Goal: Task Accomplishment & Management: Complete application form

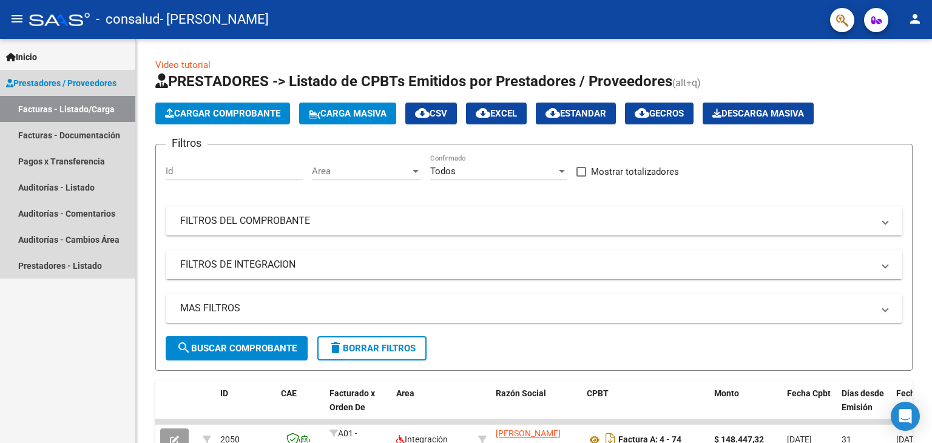
click at [73, 82] on span "Prestadores / Proveedores" at bounding box center [61, 82] width 110 height 13
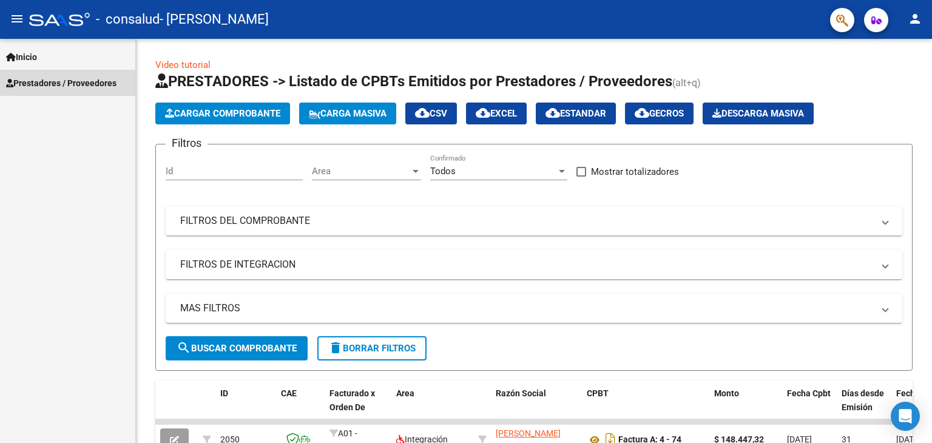
click at [73, 82] on span "Prestadores / Proveedores" at bounding box center [61, 82] width 110 height 13
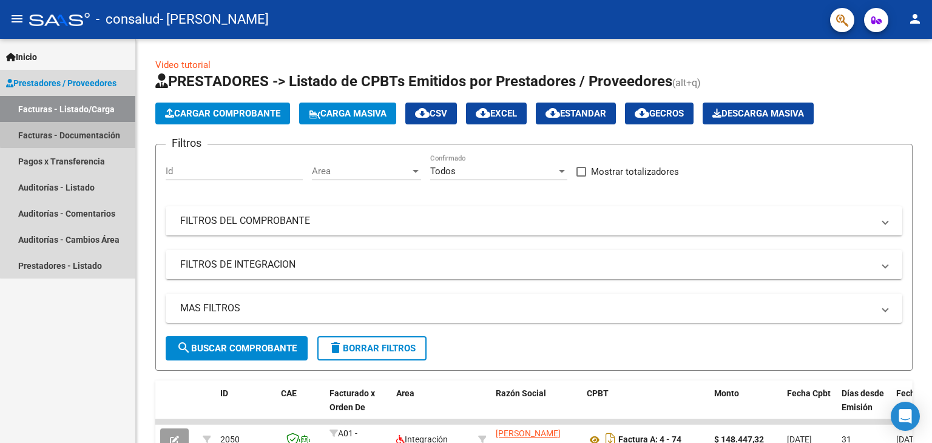
click at [100, 132] on link "Facturas - Documentación" at bounding box center [67, 135] width 135 height 26
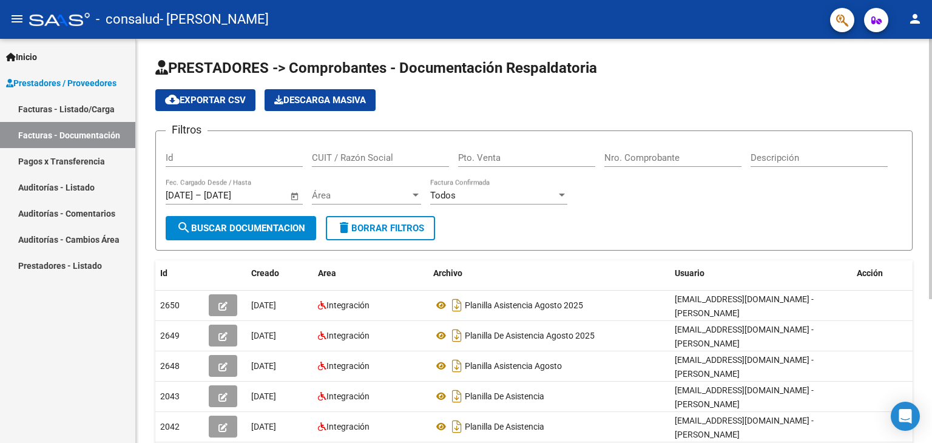
click at [932, 59] on div at bounding box center [930, 169] width 3 height 260
click at [230, 223] on span "search Buscar Documentacion" at bounding box center [241, 228] width 129 height 11
click at [205, 100] on span "cloud_download Exportar CSV" at bounding box center [205, 100] width 81 height 11
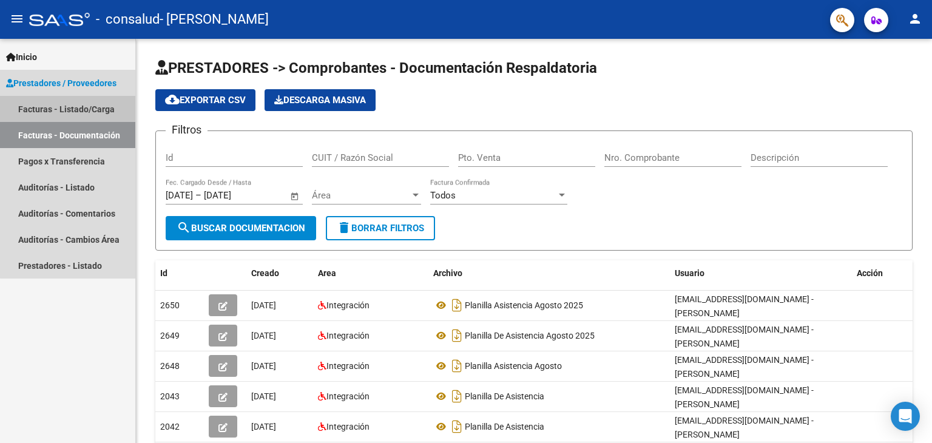
click at [85, 102] on link "Facturas - Listado/Carga" at bounding box center [67, 109] width 135 height 26
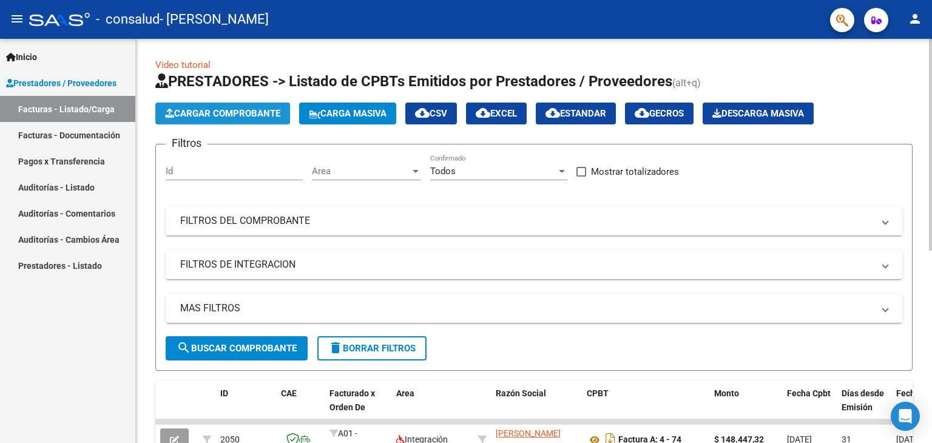
click at [239, 112] on span "Cargar Comprobante" at bounding box center [222, 113] width 115 height 11
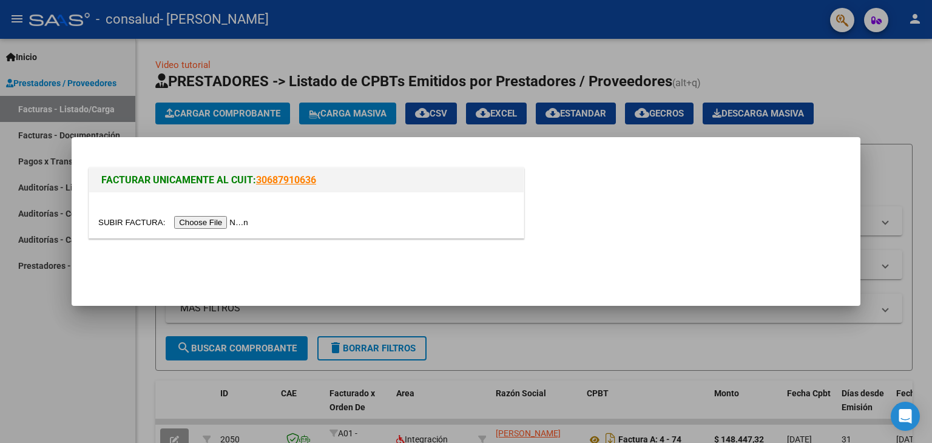
click at [231, 222] on input "file" at bounding box center [175, 222] width 154 height 13
click at [230, 224] on input "file" at bounding box center [175, 222] width 154 height 13
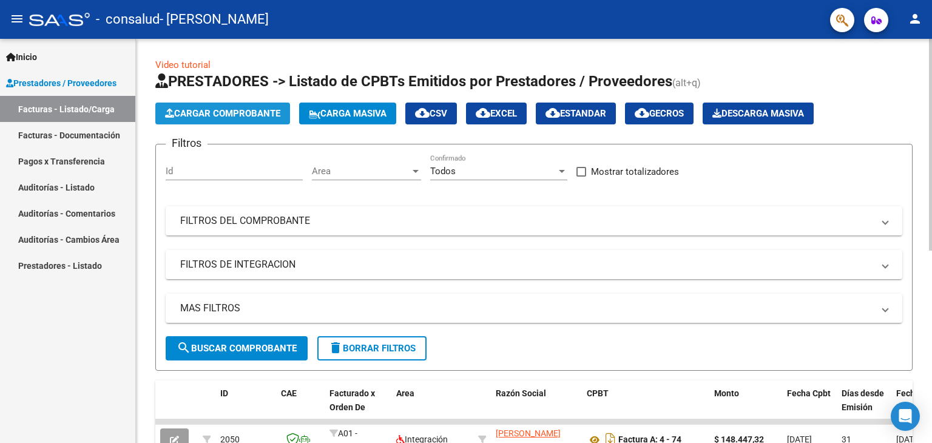
click at [235, 114] on span "Cargar Comprobante" at bounding box center [222, 113] width 115 height 11
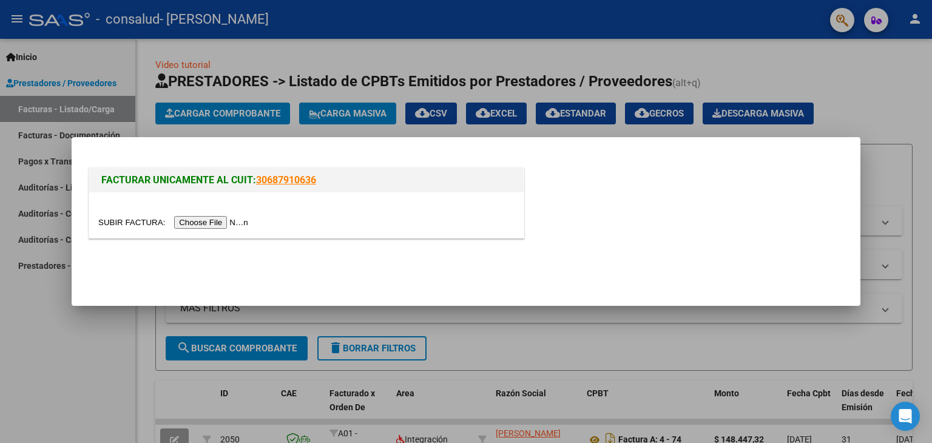
click at [237, 221] on input "file" at bounding box center [175, 222] width 154 height 13
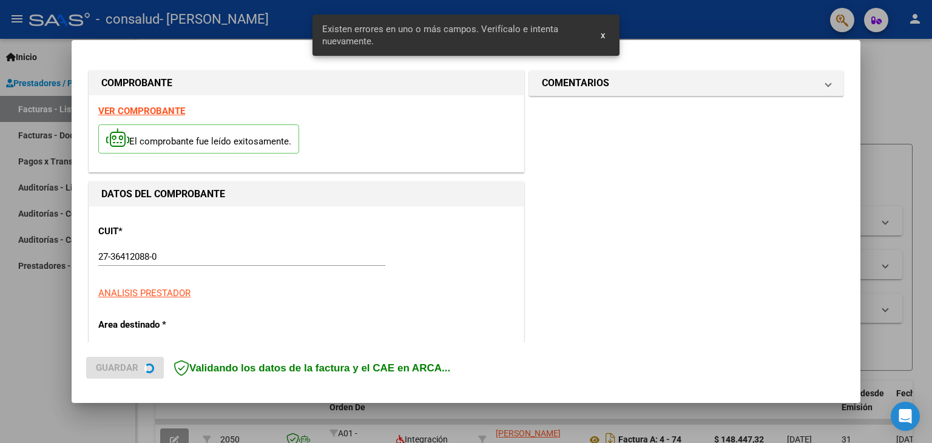
scroll to position [255, 0]
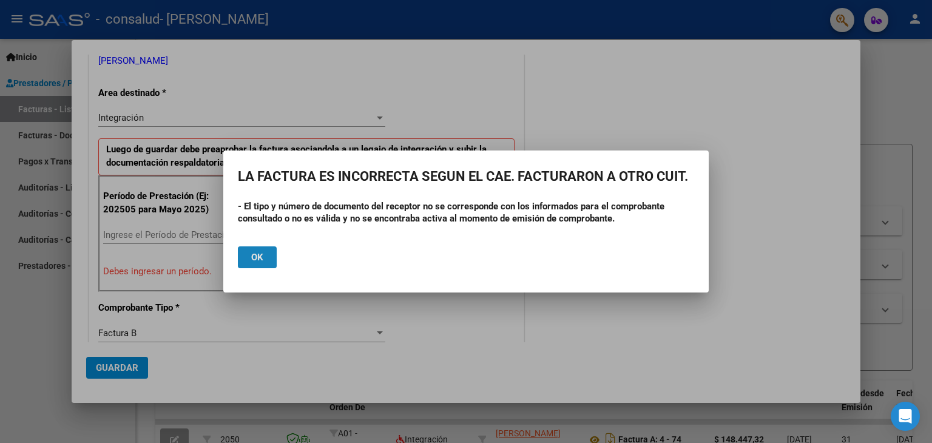
click at [265, 260] on button "Ok" at bounding box center [257, 257] width 39 height 22
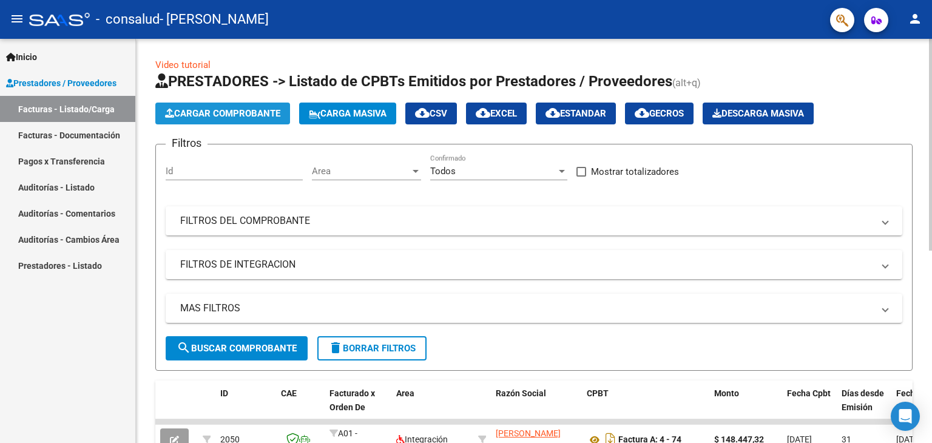
click at [256, 115] on span "Cargar Comprobante" at bounding box center [222, 113] width 115 height 11
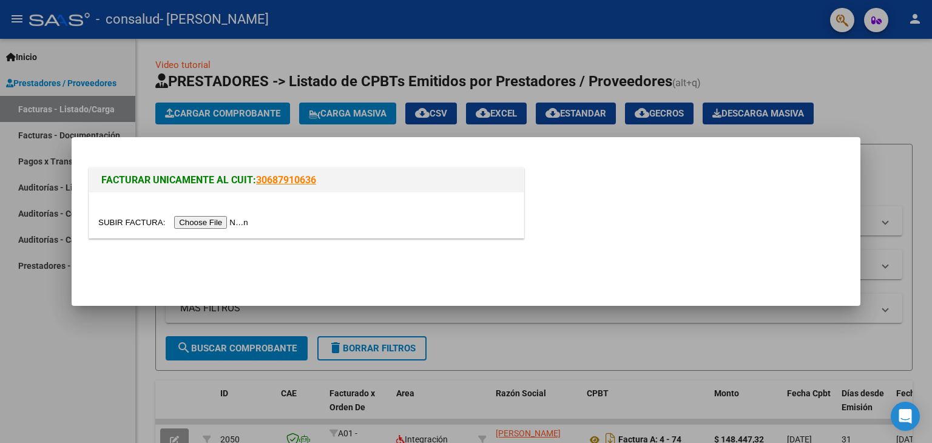
click at [222, 222] on input "file" at bounding box center [175, 222] width 154 height 13
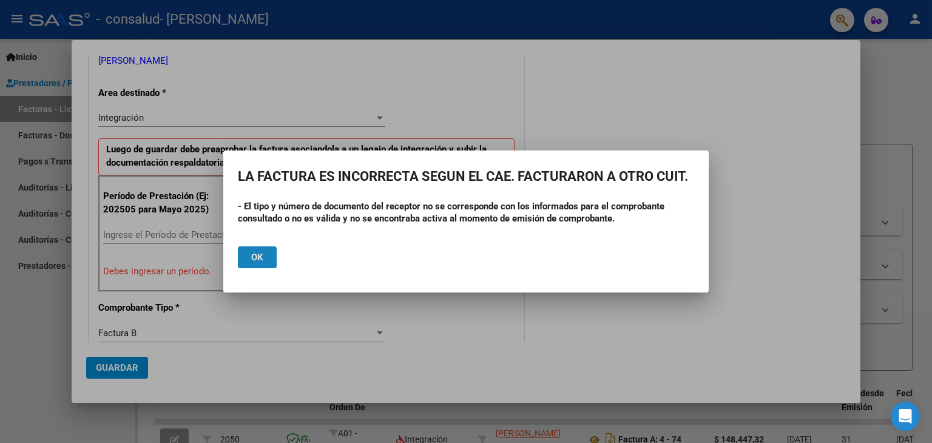
click at [257, 256] on span "Ok" at bounding box center [257, 257] width 12 height 11
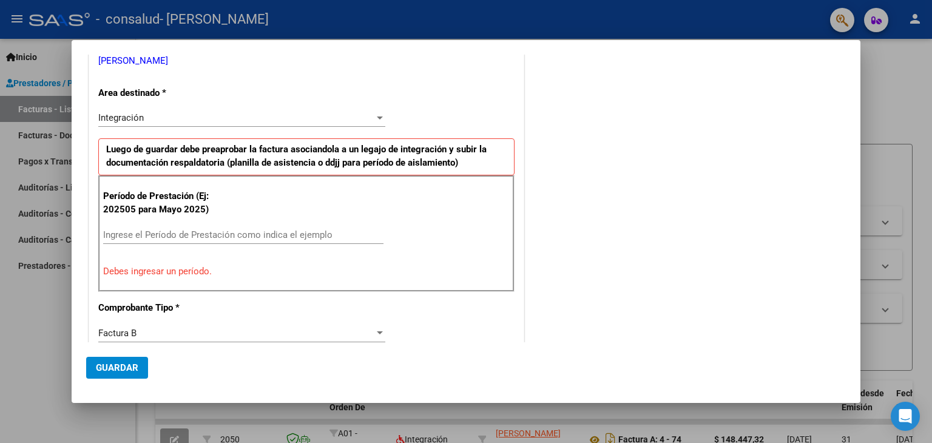
click at [52, 307] on div at bounding box center [466, 221] width 932 height 443
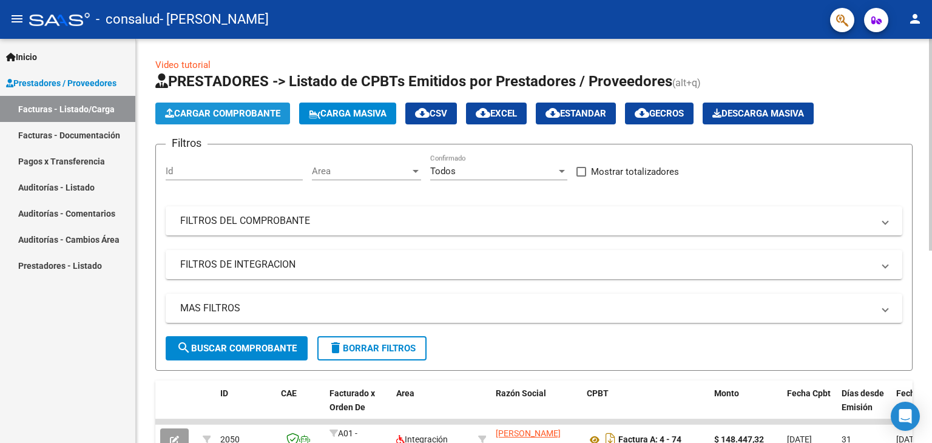
click at [260, 114] on span "Cargar Comprobante" at bounding box center [222, 113] width 115 height 11
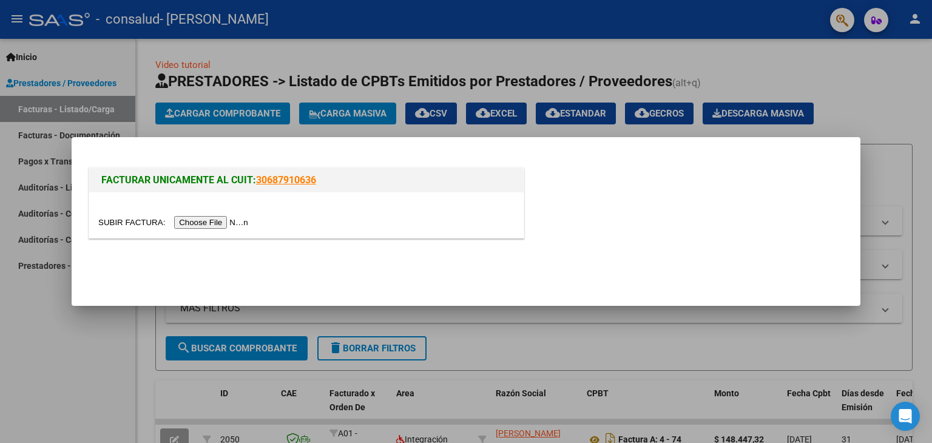
click at [221, 222] on input "file" at bounding box center [175, 222] width 154 height 13
click at [278, 180] on link "30687910636" at bounding box center [286, 180] width 60 height 12
click at [72, 391] on div at bounding box center [466, 221] width 932 height 443
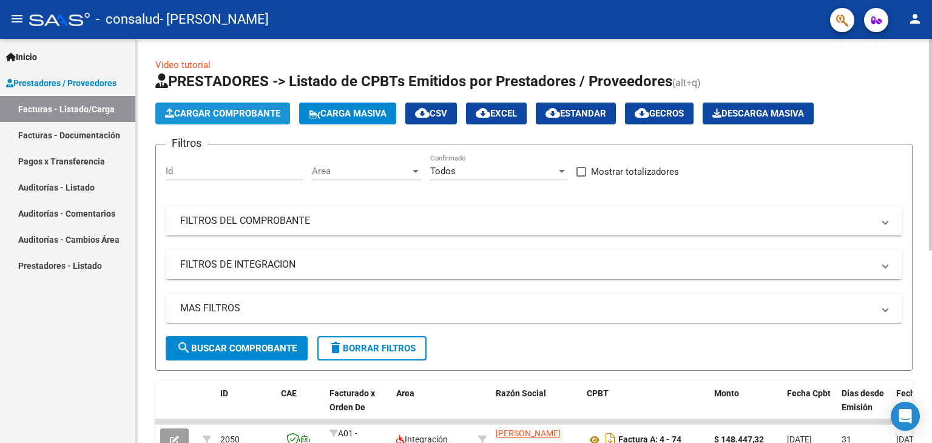
click at [240, 108] on span "Cargar Comprobante" at bounding box center [222, 113] width 115 height 11
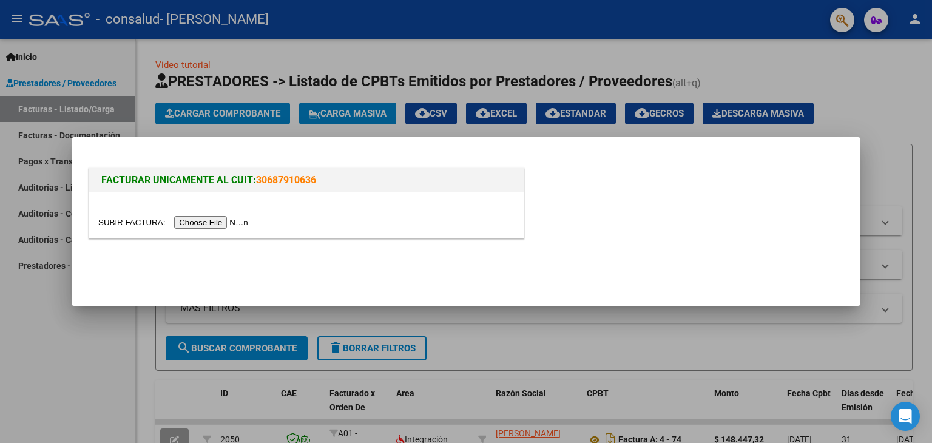
click at [68, 358] on div at bounding box center [466, 221] width 932 height 443
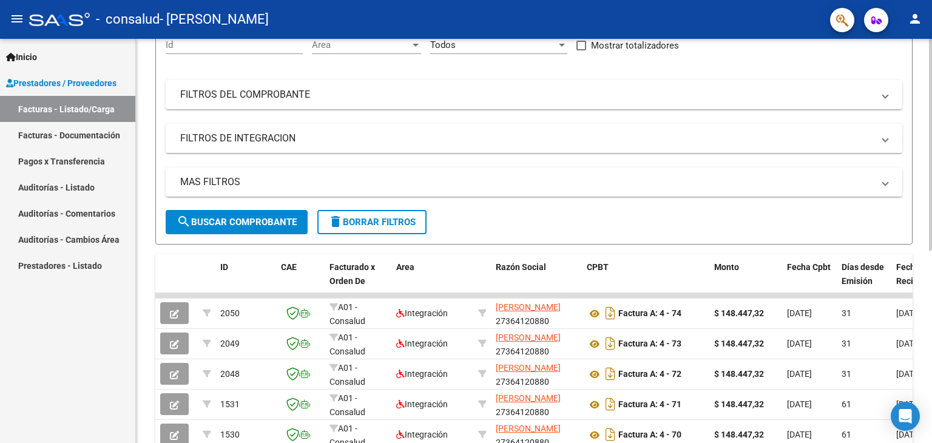
scroll to position [131, 0]
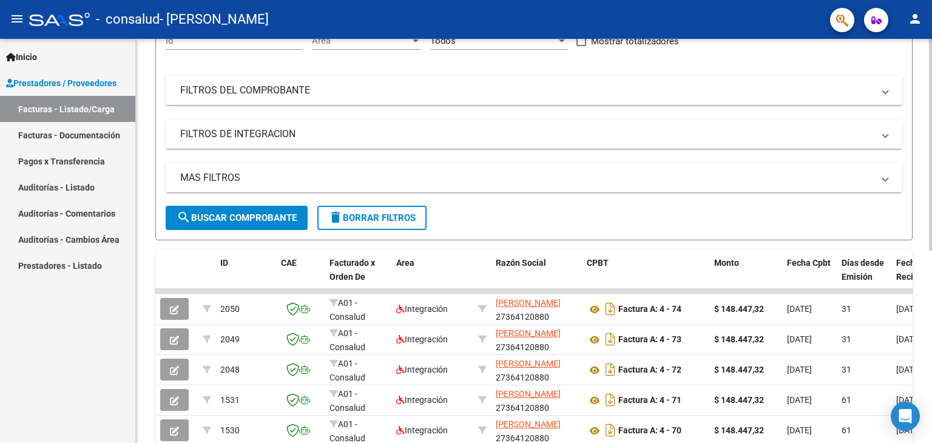
click at [931, 153] on div at bounding box center [930, 215] width 3 height 212
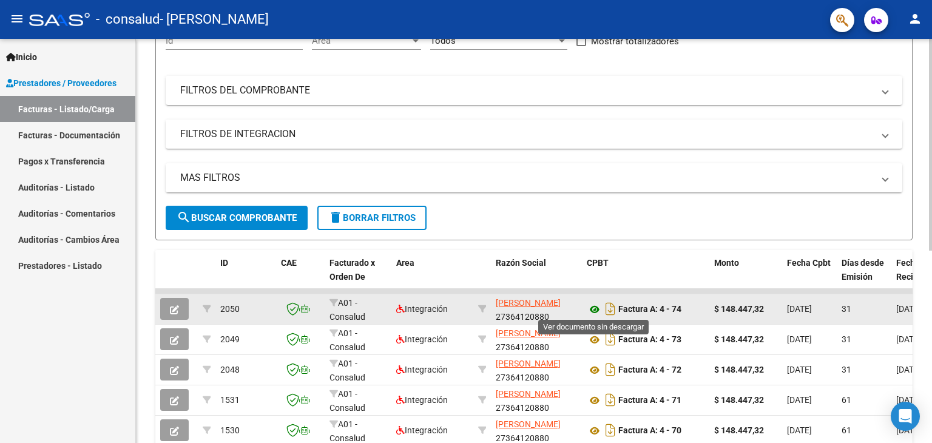
click at [592, 308] on icon at bounding box center [595, 309] width 16 height 15
click at [592, 305] on icon at bounding box center [595, 309] width 16 height 15
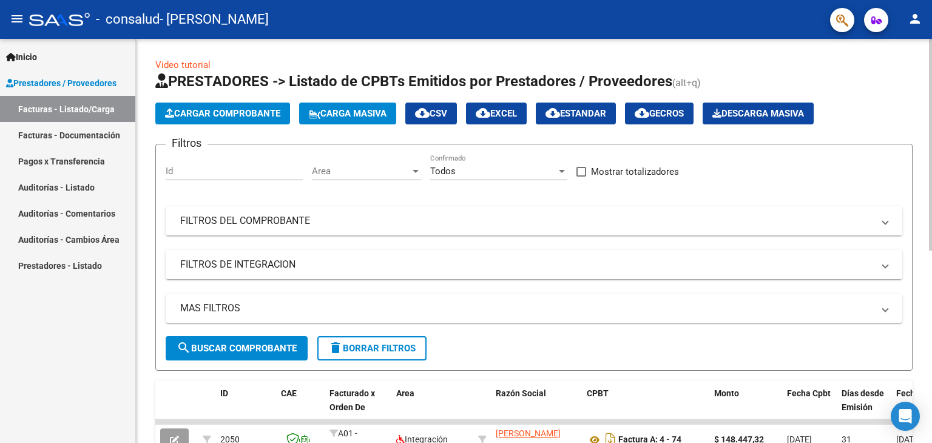
scroll to position [95, 0]
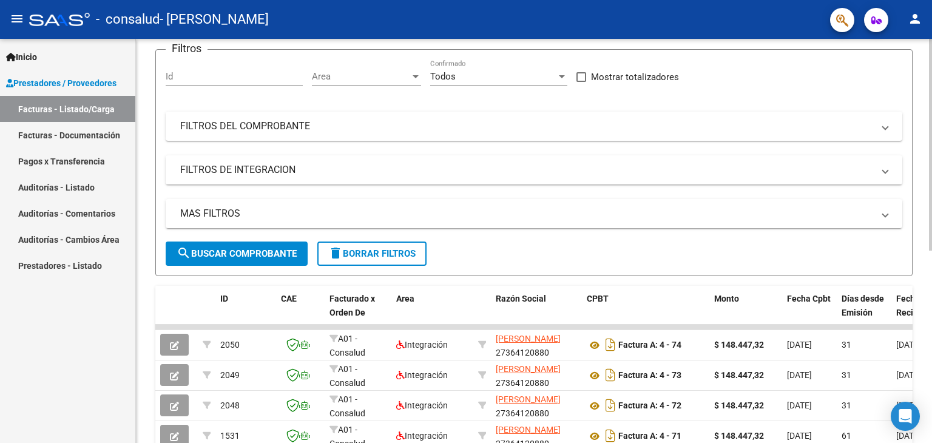
click at [927, 155] on div "Video tutorial PRESTADORES -> Listado de CPBTs Emitidos por Prestadores / Prove…" at bounding box center [535, 325] width 799 height 763
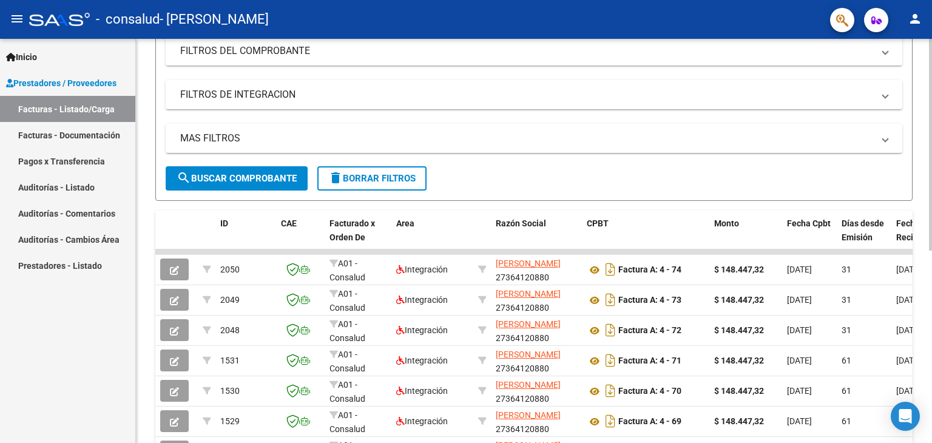
scroll to position [169, 0]
click at [928, 199] on div "Video tutorial PRESTADORES -> Listado de CPBTs Emitidos por Prestadores / Prove…" at bounding box center [535, 250] width 799 height 763
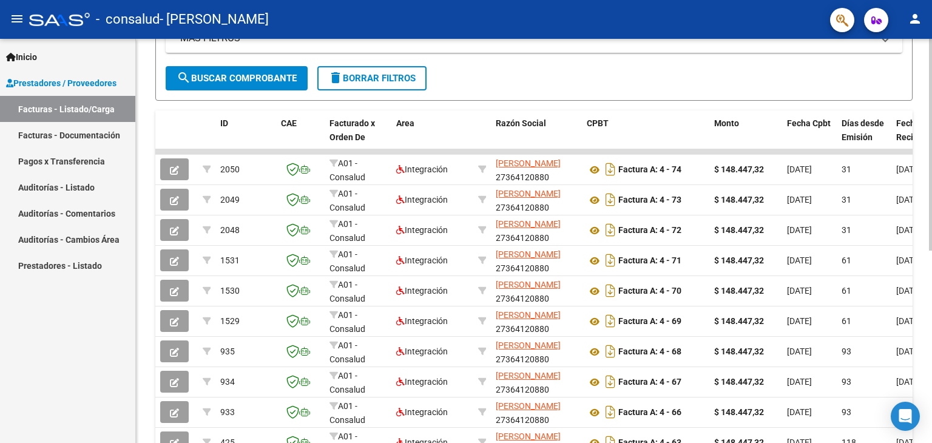
scroll to position [272, 0]
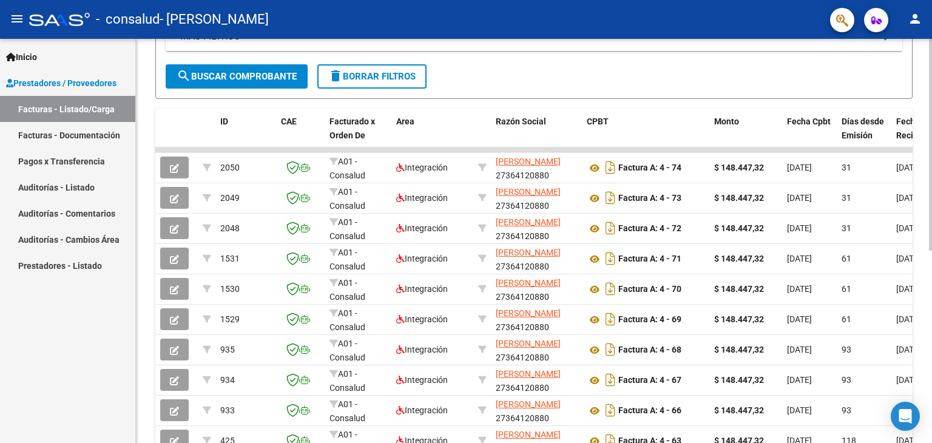
click at [932, 231] on div at bounding box center [930, 291] width 3 height 212
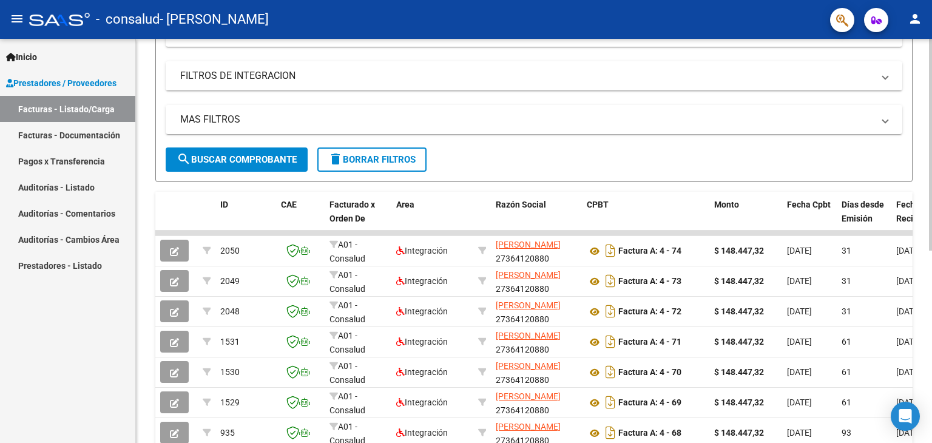
scroll to position [186, 0]
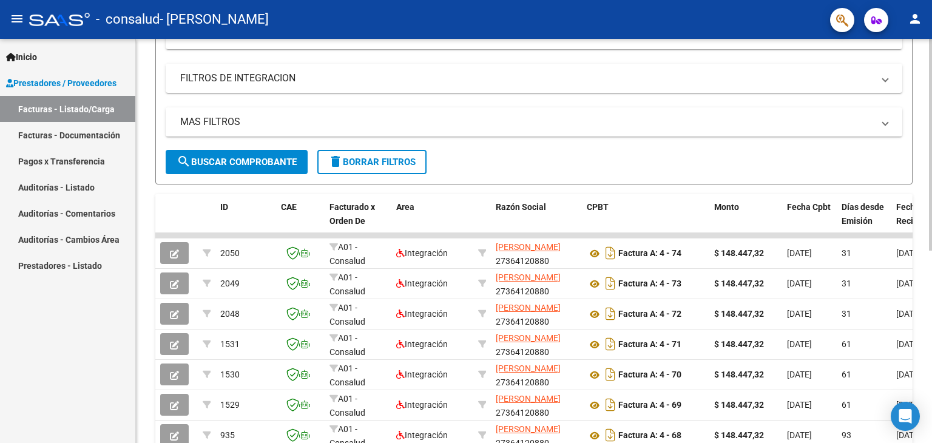
click at [932, 186] on div at bounding box center [930, 245] width 3 height 212
drag, startPoint x: 709, startPoint y: 233, endPoint x: 812, endPoint y: 228, distance: 102.7
click at [812, 228] on div "ID CAE Facturado x Orden De Area Razón Social CPBT Monto Fecha Cpbt Días desde …" at bounding box center [534, 385] width 758 height 382
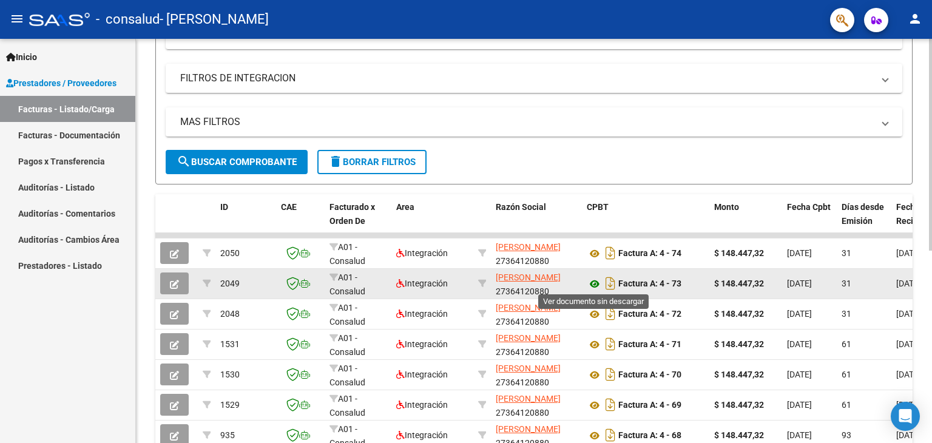
click at [595, 283] on icon at bounding box center [595, 284] width 16 height 15
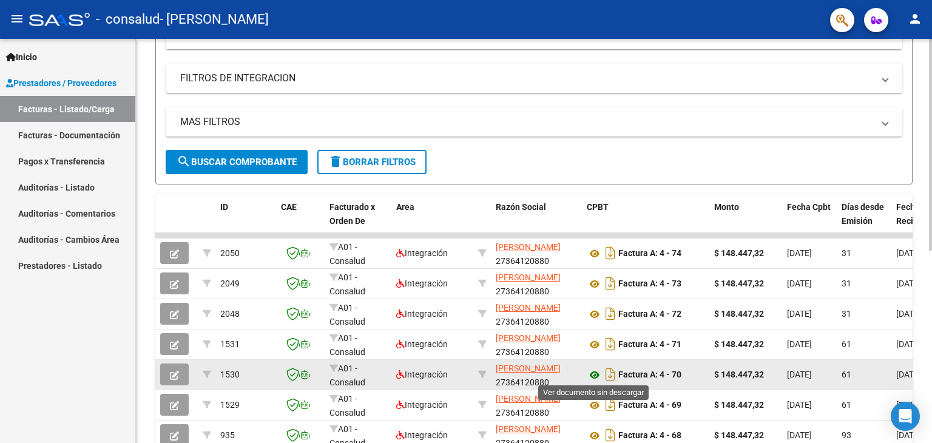
click at [593, 373] on icon at bounding box center [595, 375] width 16 height 15
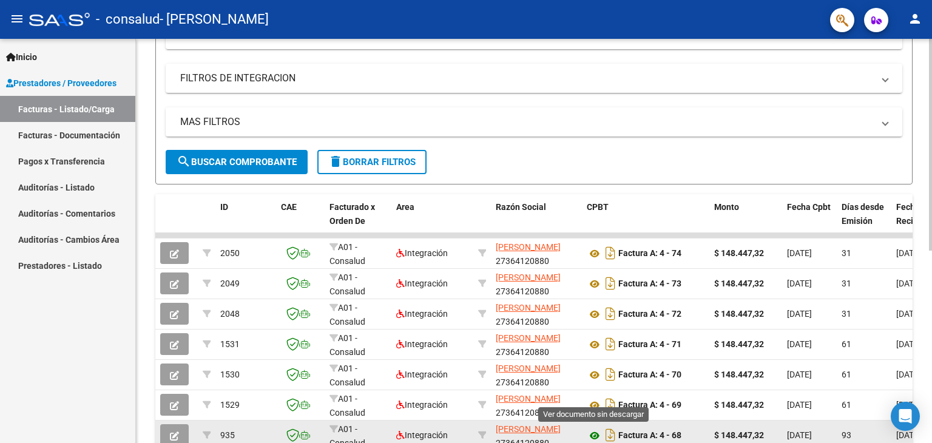
click at [597, 430] on icon at bounding box center [595, 436] width 16 height 15
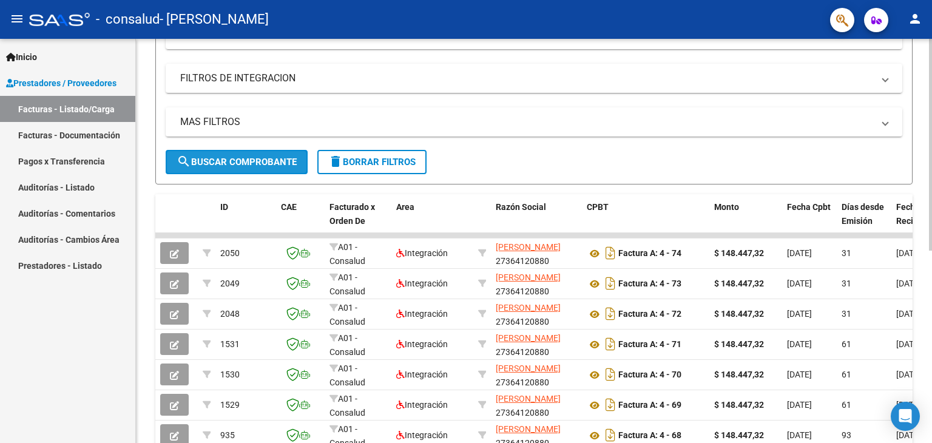
click at [225, 167] on button "search Buscar Comprobante" at bounding box center [237, 162] width 142 height 24
click at [94, 87] on span "Prestadores / Proveedores" at bounding box center [61, 82] width 110 height 13
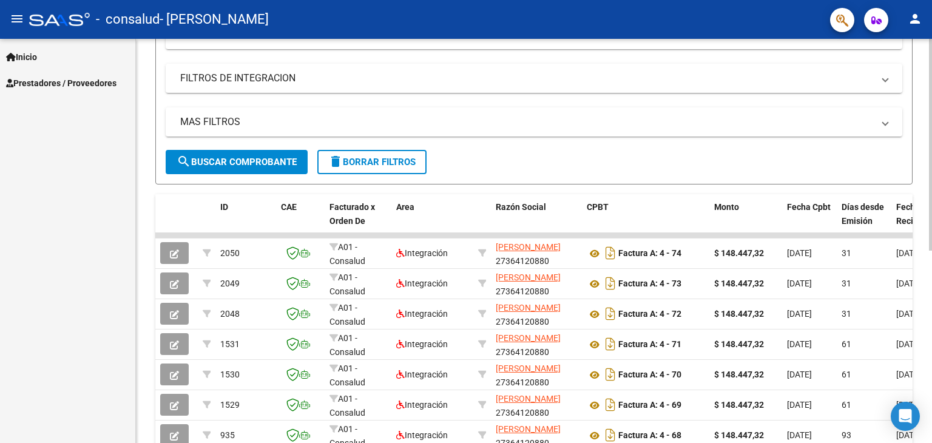
scroll to position [0, 0]
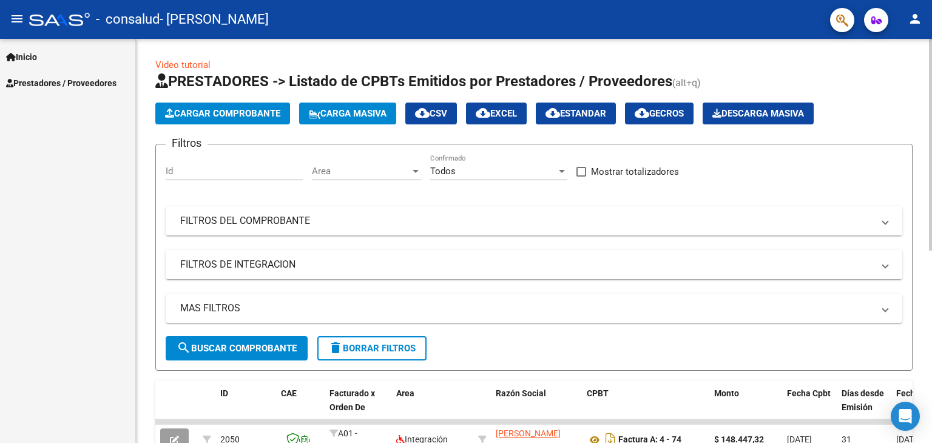
click at [932, 93] on div at bounding box center [930, 145] width 3 height 212
click at [228, 112] on span "Cargar Comprobante" at bounding box center [222, 113] width 115 height 11
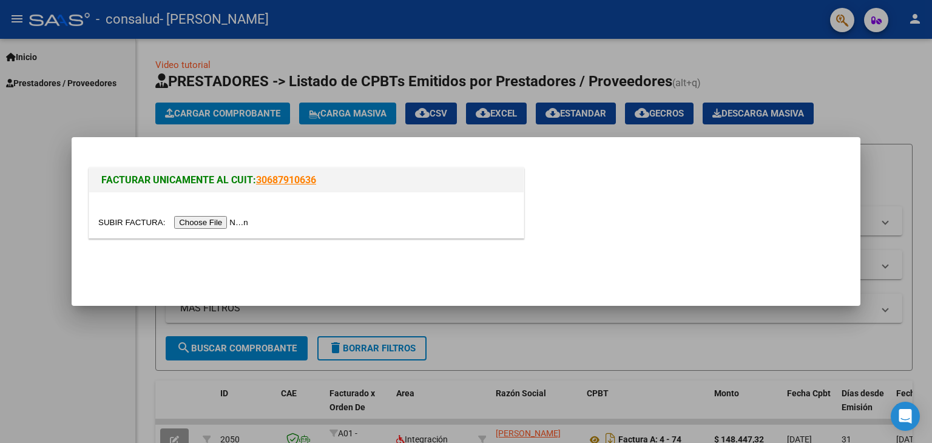
click at [227, 222] on input "file" at bounding box center [175, 222] width 154 height 13
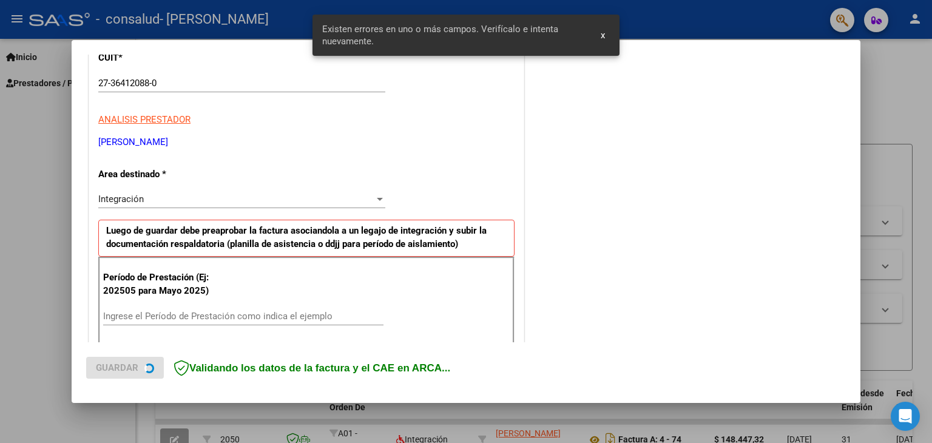
scroll to position [255, 0]
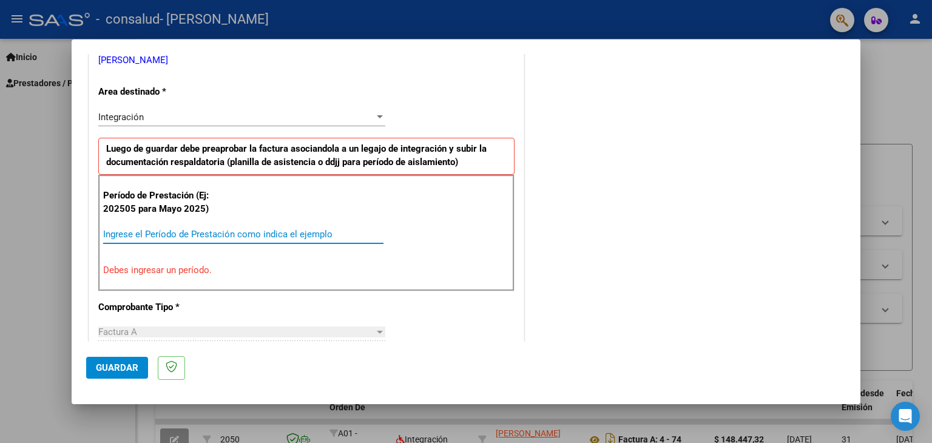
click at [282, 235] on input "Ingrese el Período de Prestación como indica el ejemplo" at bounding box center [243, 234] width 280 height 11
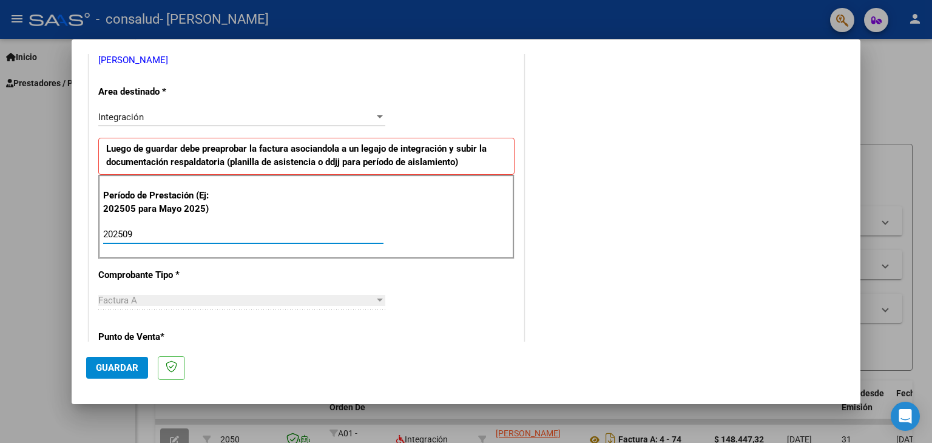
type input "202509"
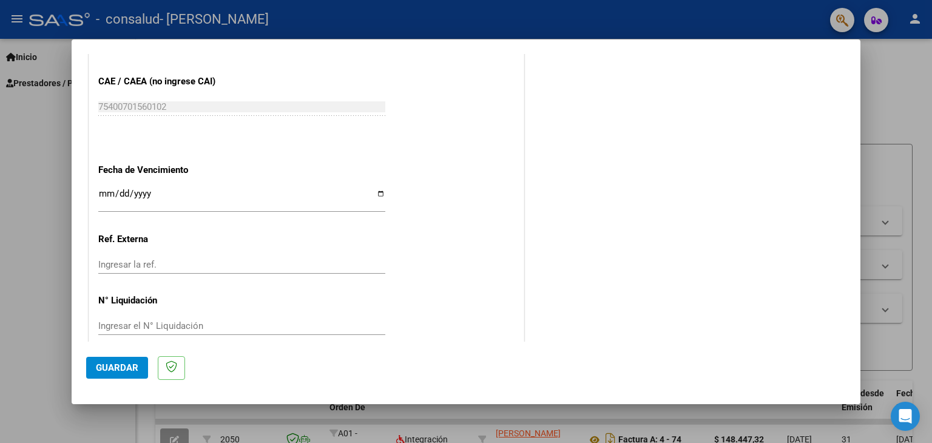
scroll to position [779, 0]
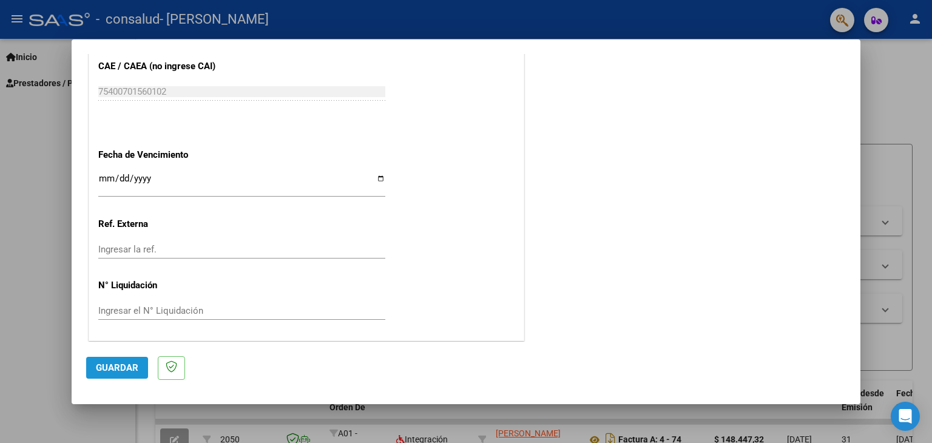
click at [116, 372] on span "Guardar" at bounding box center [117, 367] width 42 height 11
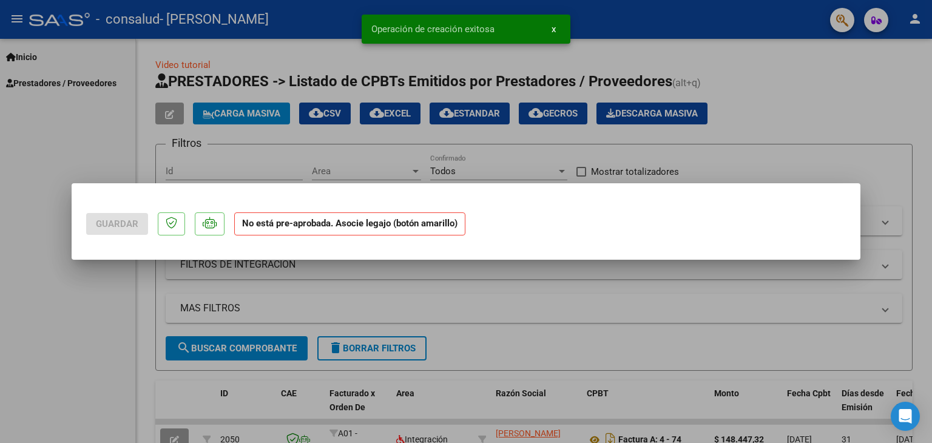
scroll to position [0, 0]
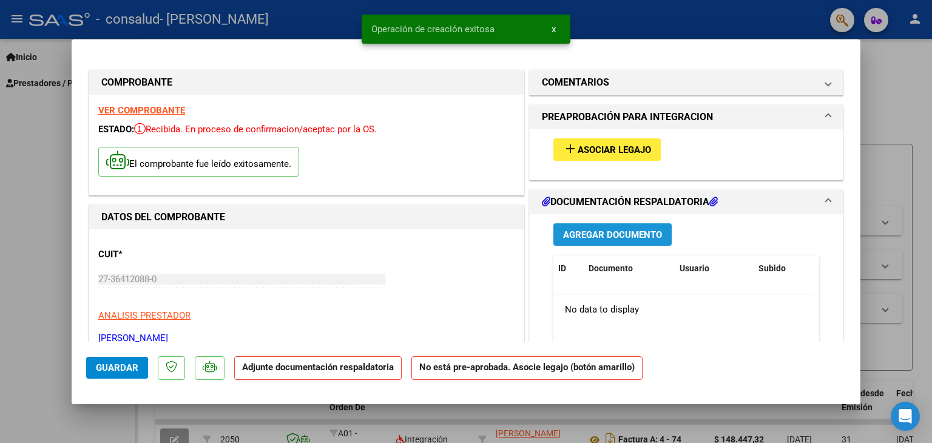
click at [588, 243] on button "Agregar Documento" at bounding box center [613, 234] width 118 height 22
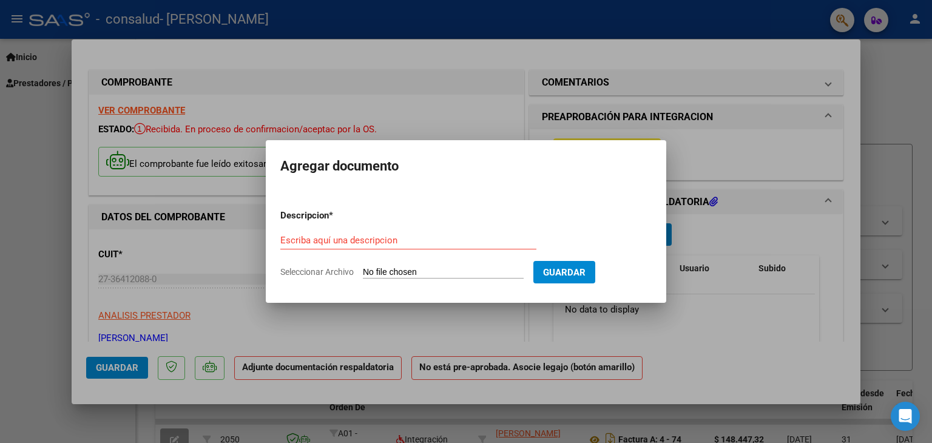
click at [390, 270] on input "Seleccionar Archivo" at bounding box center [443, 273] width 161 height 12
type input "C:\fakepath\[PERSON_NAME] [DATE].pdf"
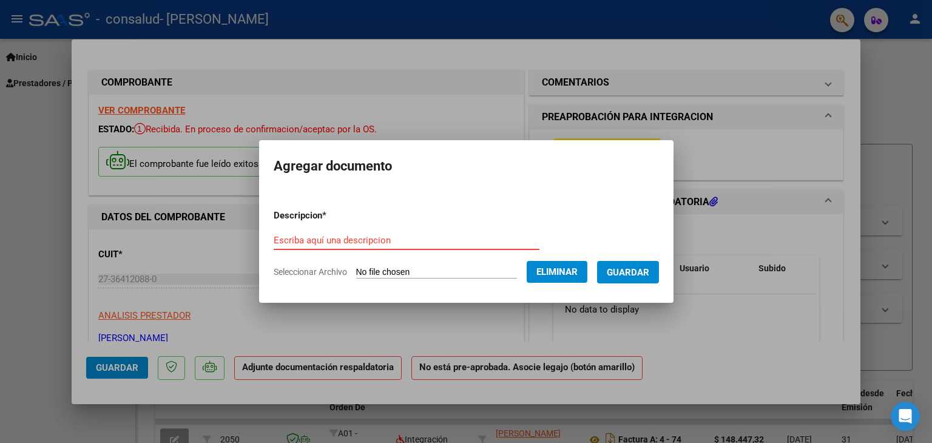
click at [461, 239] on input "Escriba aquí una descripcion" at bounding box center [407, 240] width 266 height 11
type input "PLANILLA ASISTENCIA"
click at [636, 272] on span "Guardar" at bounding box center [628, 272] width 42 height 11
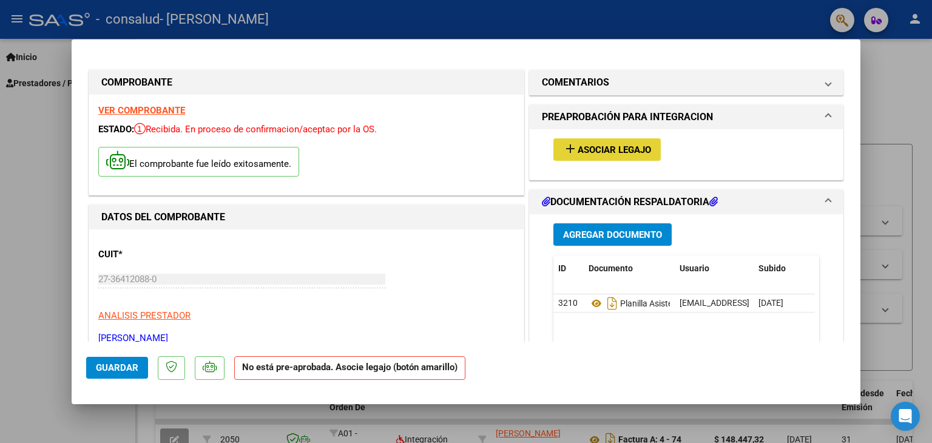
click at [613, 152] on span "Asociar Legajo" at bounding box center [614, 149] width 73 height 11
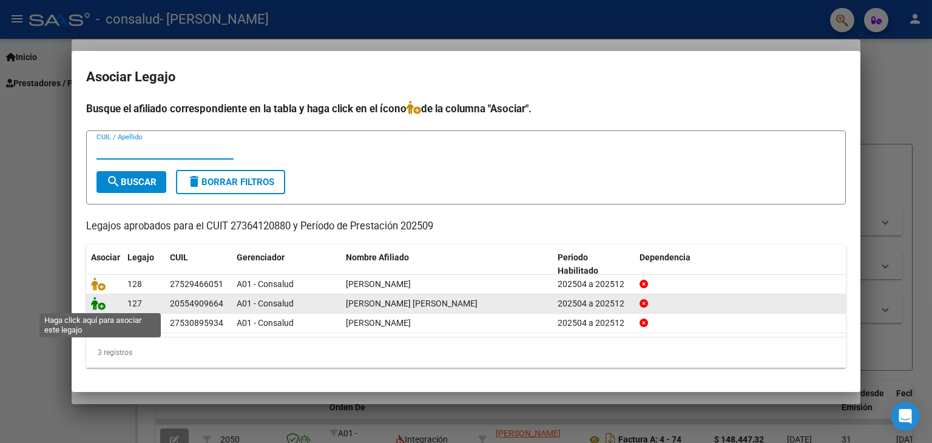
click at [96, 303] on icon at bounding box center [98, 303] width 15 height 13
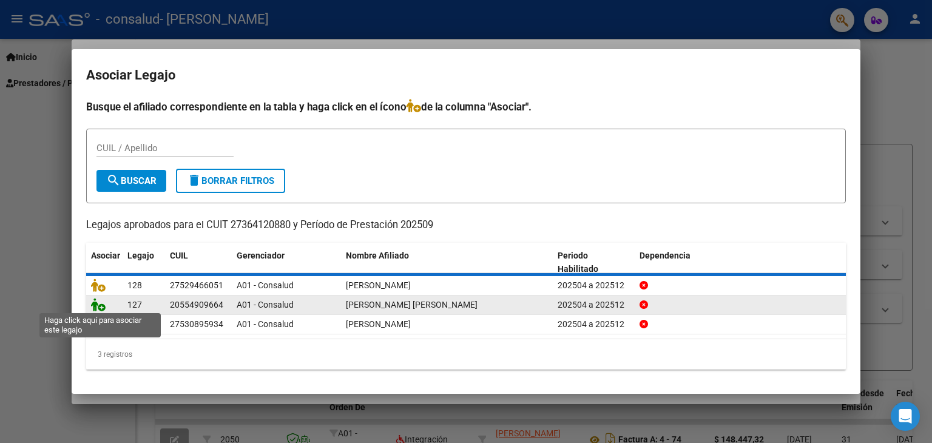
click at [96, 303] on icon at bounding box center [98, 304] width 15 height 13
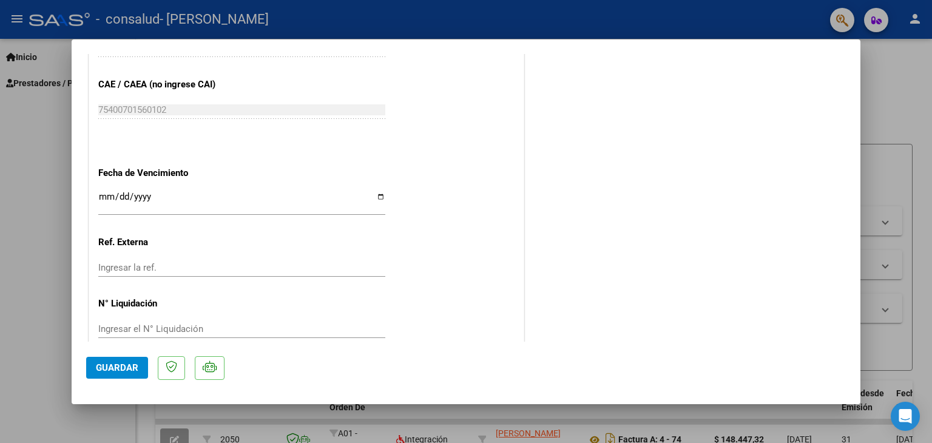
scroll to position [797, 0]
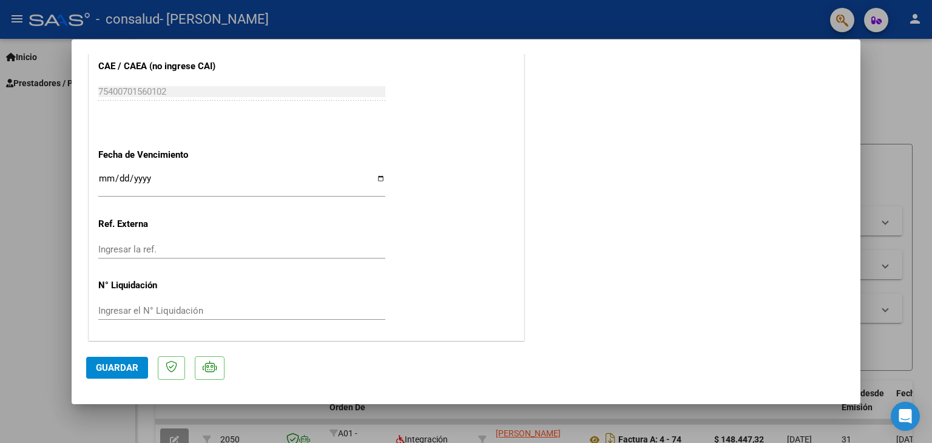
click at [104, 362] on span "Guardar" at bounding box center [117, 367] width 42 height 11
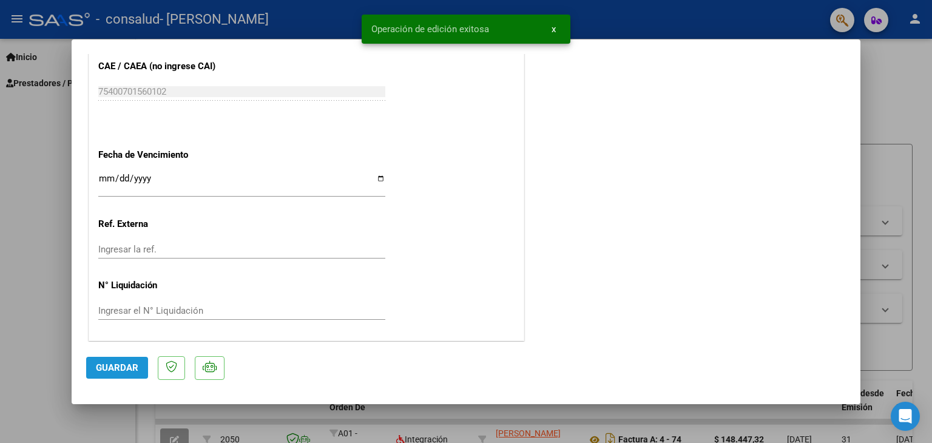
click at [104, 362] on span "Guardar" at bounding box center [117, 367] width 42 height 11
click at [22, 212] on div at bounding box center [466, 221] width 932 height 443
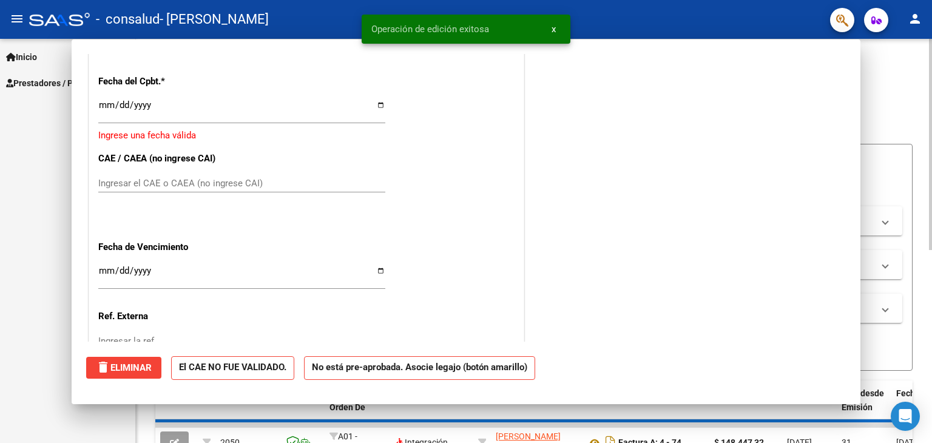
scroll to position [0, 0]
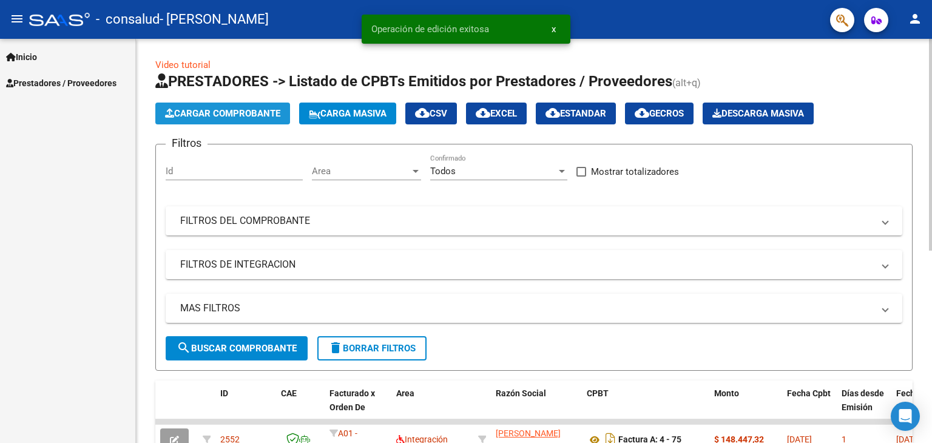
click at [185, 118] on span "Cargar Comprobante" at bounding box center [222, 113] width 115 height 11
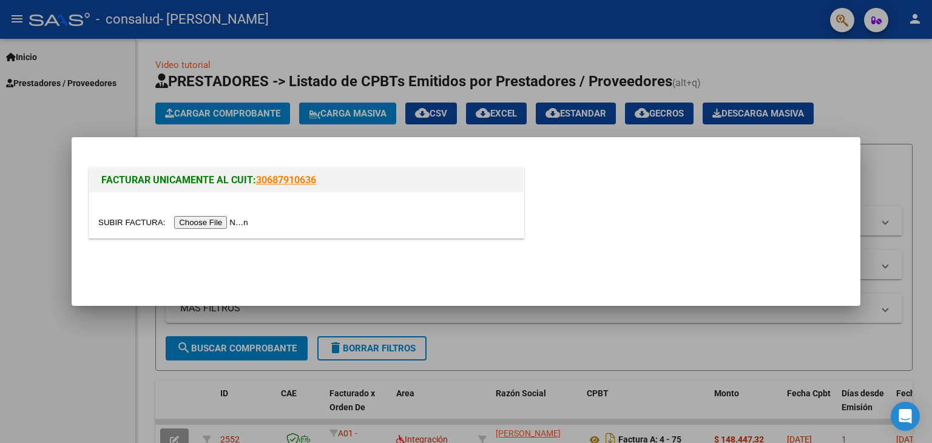
click at [233, 223] on input "file" at bounding box center [175, 222] width 154 height 13
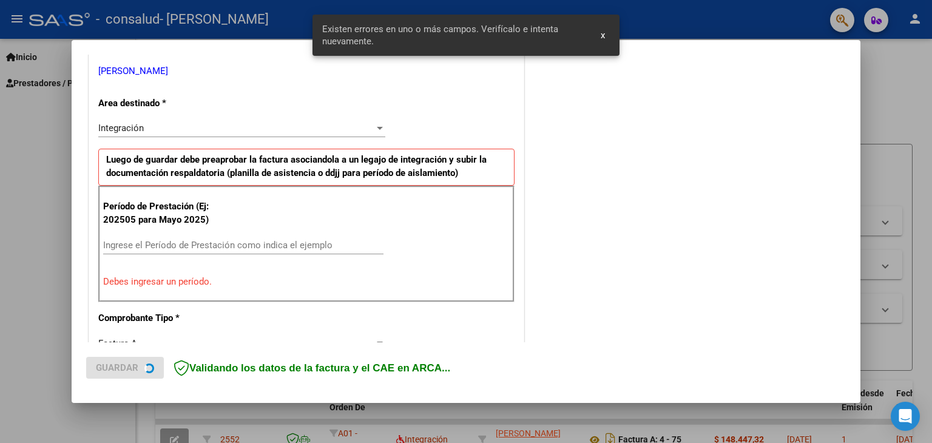
scroll to position [255, 0]
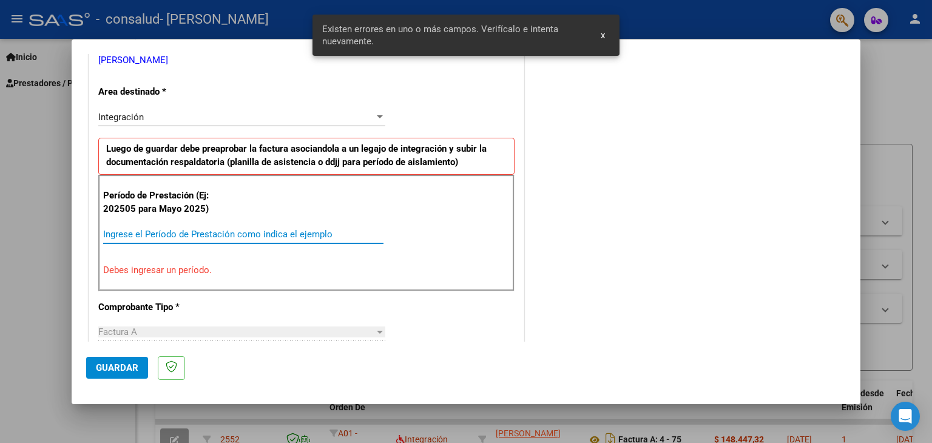
click at [316, 232] on input "Ingrese el Período de Prestación como indica el ejemplo" at bounding box center [243, 234] width 280 height 11
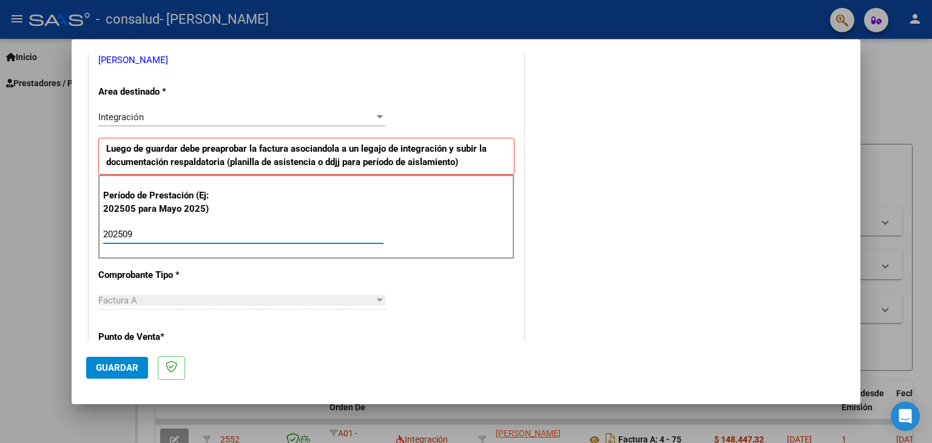
type input "202509"
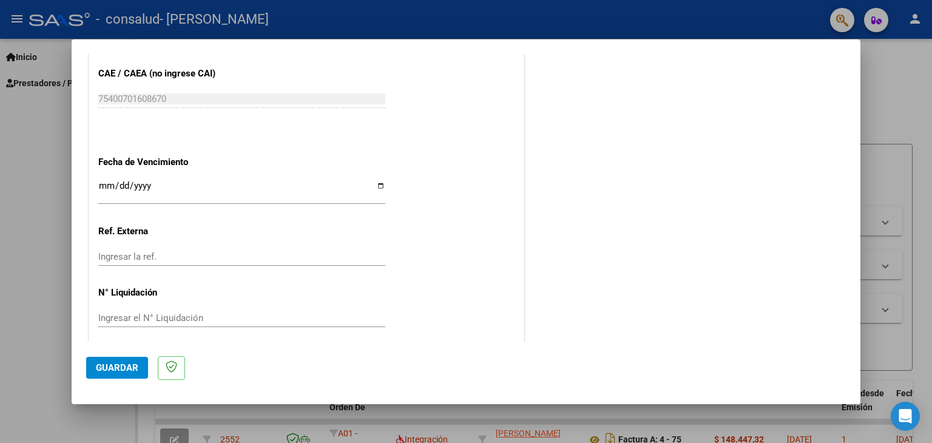
scroll to position [779, 0]
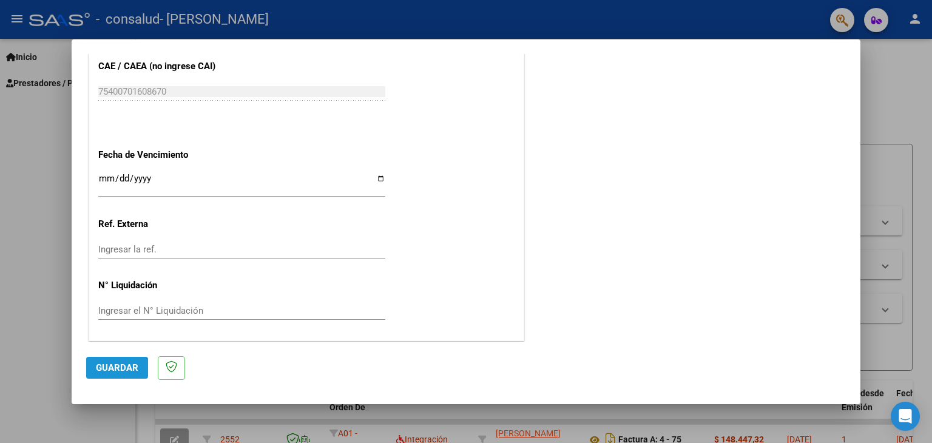
click at [120, 368] on span "Guardar" at bounding box center [117, 367] width 42 height 11
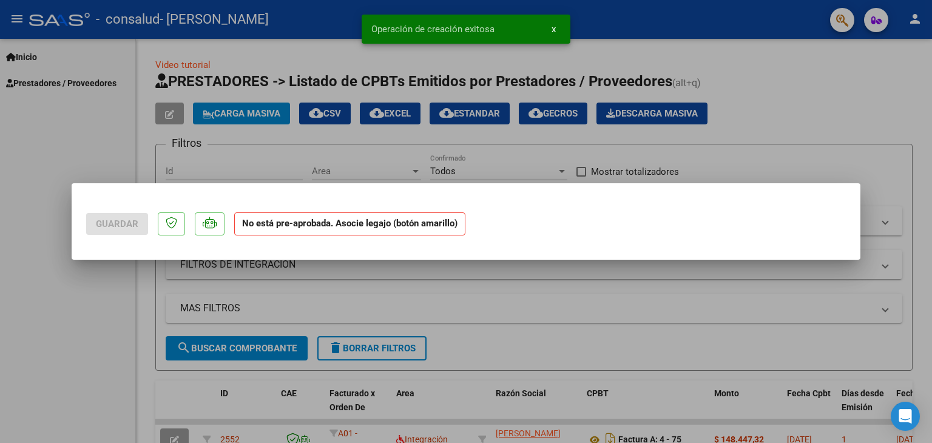
scroll to position [0, 0]
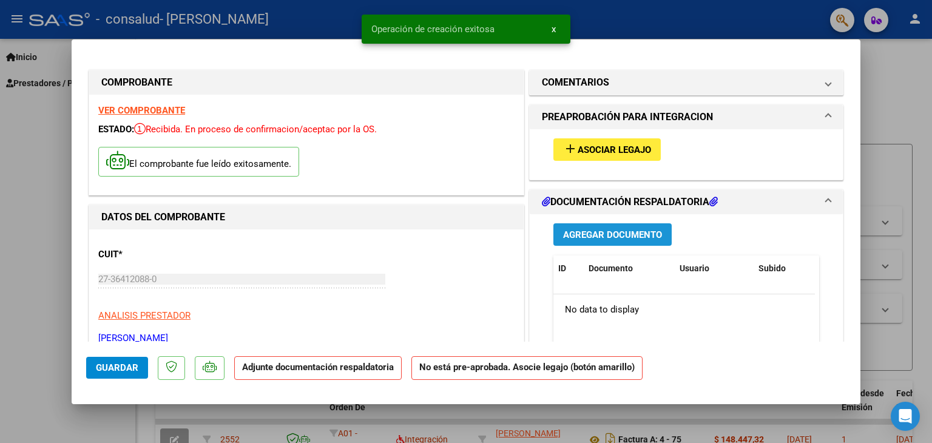
click at [576, 233] on span "Agregar Documento" at bounding box center [612, 234] width 99 height 11
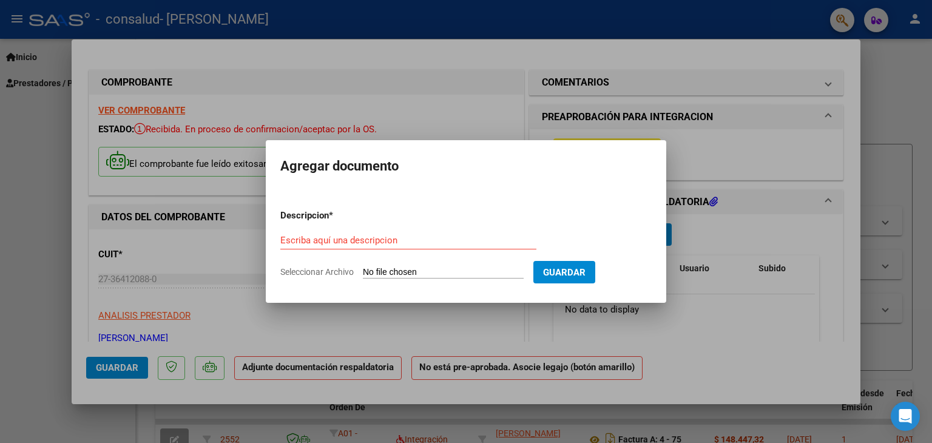
click at [441, 271] on input "Seleccionar Archivo" at bounding box center [443, 273] width 161 height 12
type input "C:\fakepath\[PERSON_NAME] [DATE].pdf"
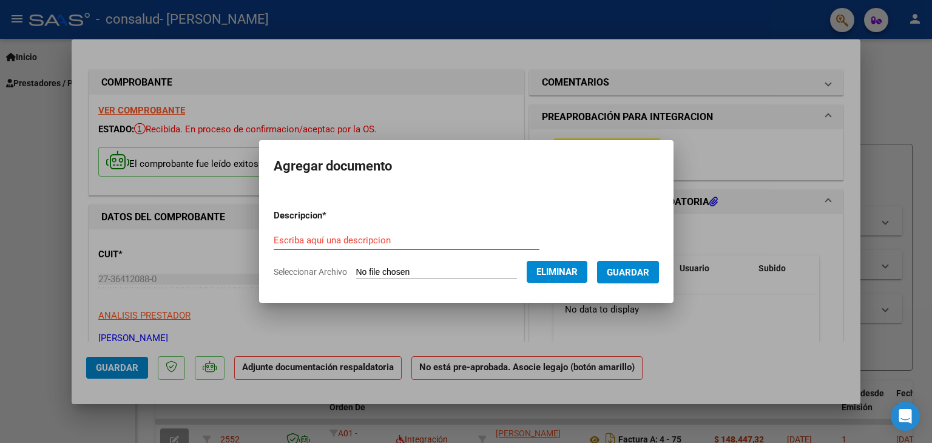
click at [481, 243] on input "Escriba aquí una descripcion" at bounding box center [407, 240] width 266 height 11
click at [339, 239] on input "Planilla asistencia [DATE]" at bounding box center [407, 240] width 266 height 11
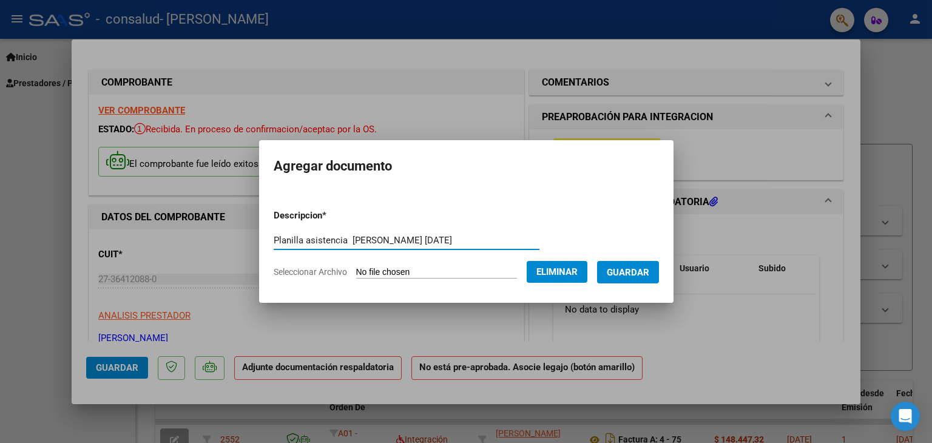
click at [417, 240] on input "Planilla asistencia [PERSON_NAME] [DATE]" at bounding box center [407, 240] width 266 height 11
type input "Planilla asistencia [PERSON_NAME] septiembre"
click at [649, 273] on span "Guardar" at bounding box center [628, 272] width 42 height 11
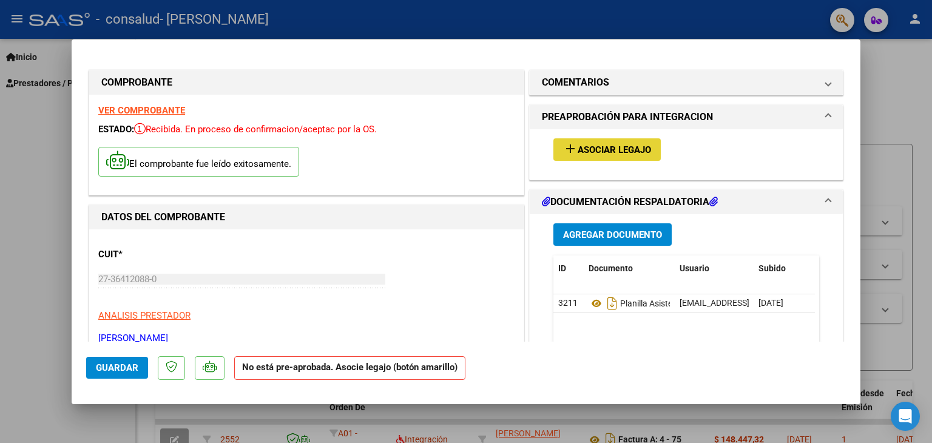
click at [630, 151] on span "Asociar Legajo" at bounding box center [614, 149] width 73 height 11
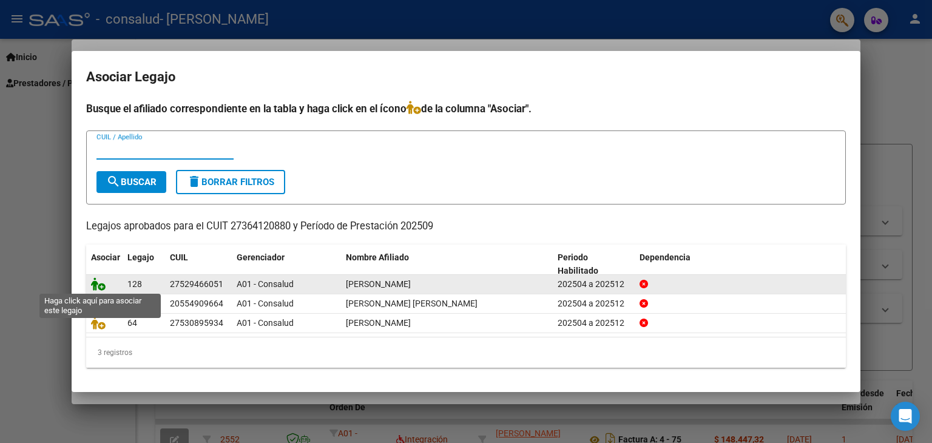
click at [94, 283] on icon at bounding box center [98, 283] width 15 height 13
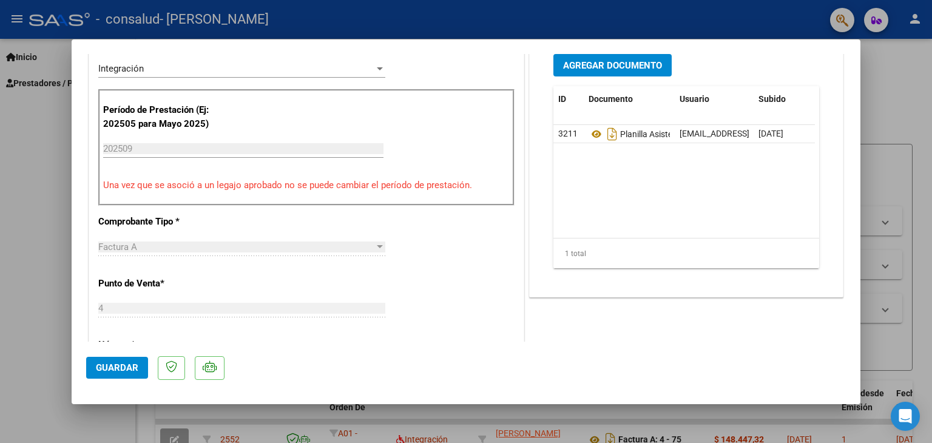
scroll to position [299, 0]
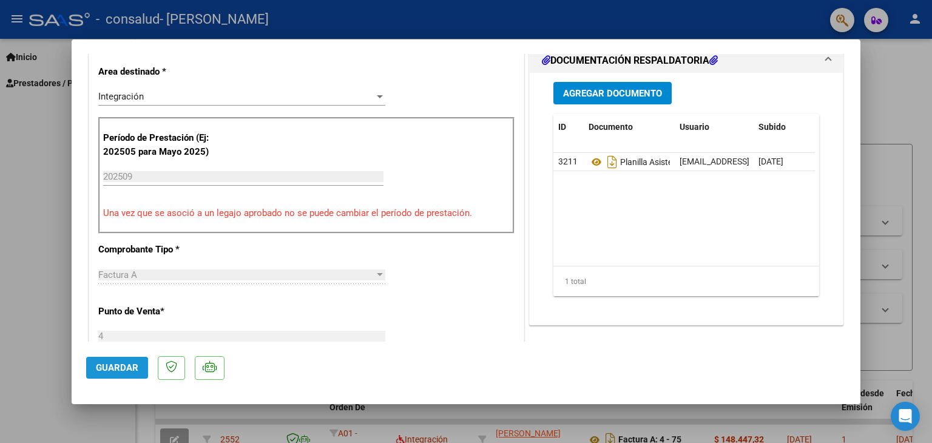
click at [127, 364] on span "Guardar" at bounding box center [117, 367] width 42 height 11
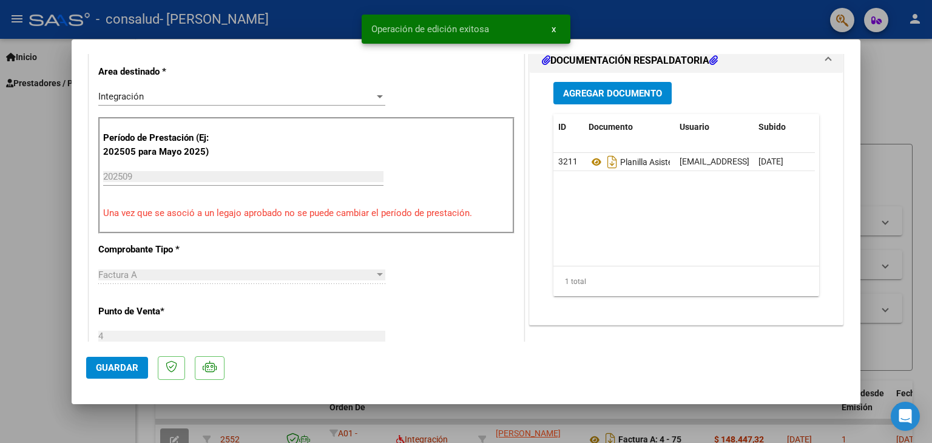
click at [11, 292] on div at bounding box center [466, 221] width 932 height 443
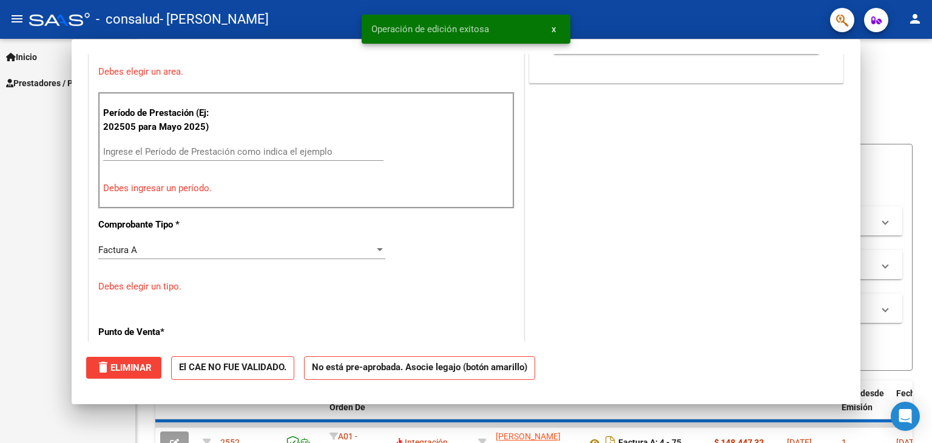
scroll to position [0, 0]
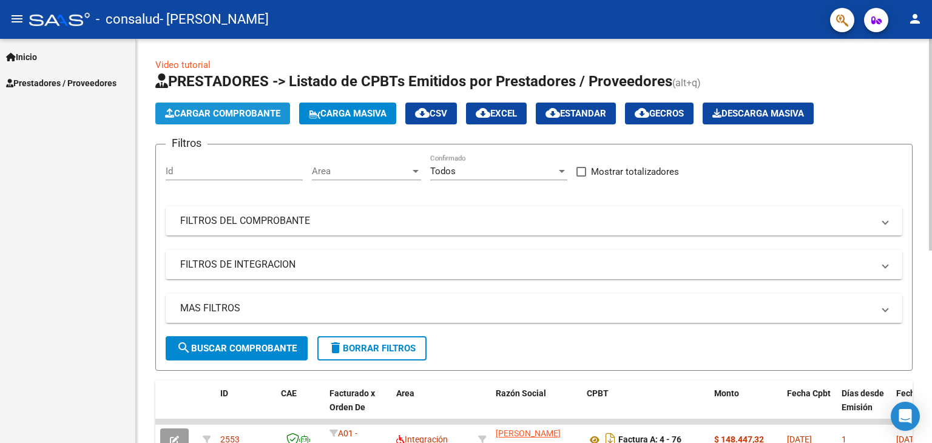
click at [238, 115] on span "Cargar Comprobante" at bounding box center [222, 113] width 115 height 11
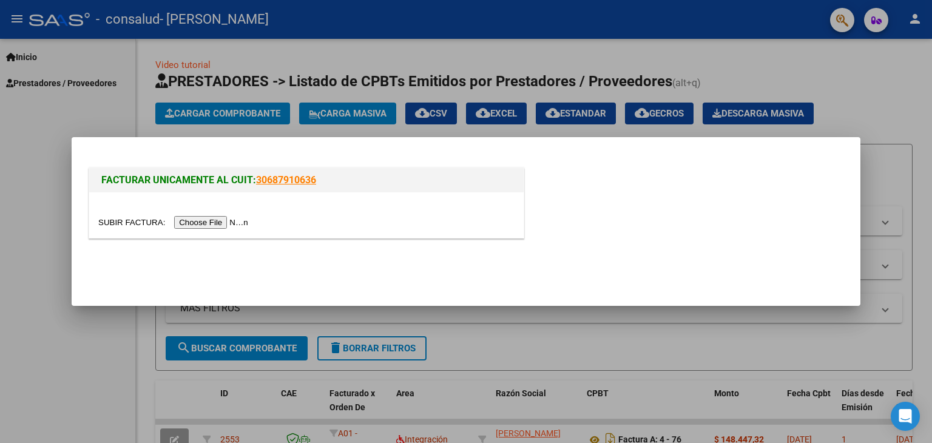
click at [219, 219] on input "file" at bounding box center [175, 222] width 154 height 13
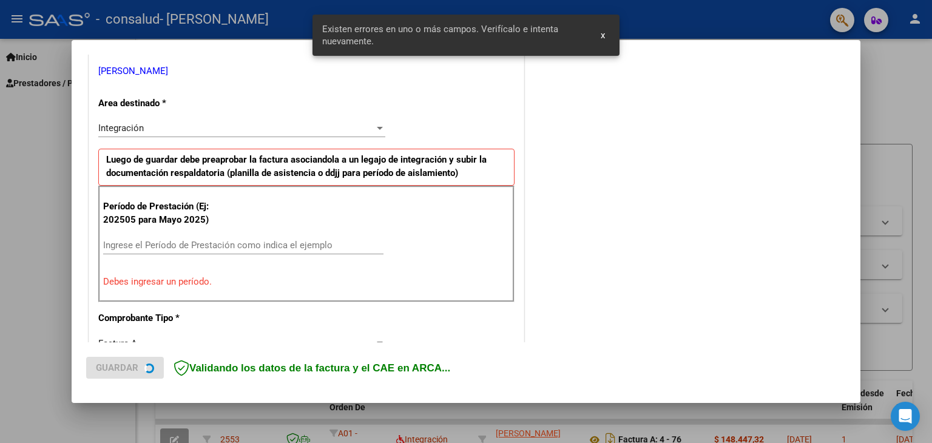
scroll to position [255, 0]
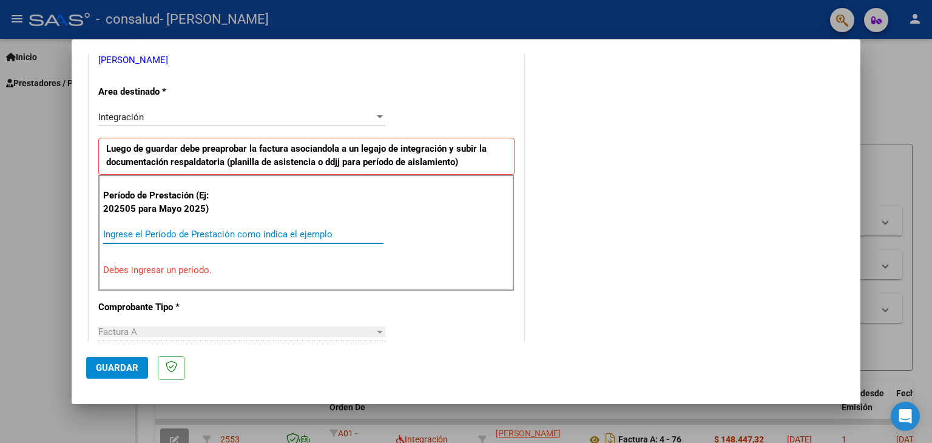
click at [334, 231] on input "Ingrese el Período de Prestación como indica el ejemplo" at bounding box center [243, 234] width 280 height 11
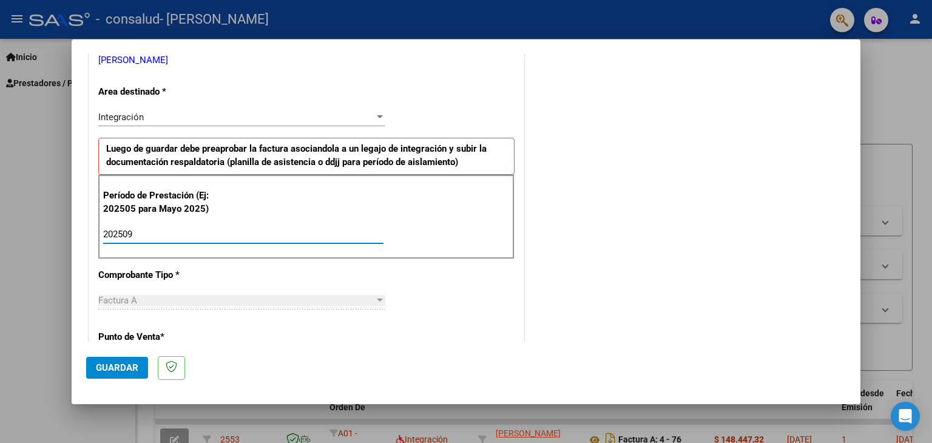
type input "202509"
click at [124, 370] on span "Guardar" at bounding box center [117, 367] width 42 height 11
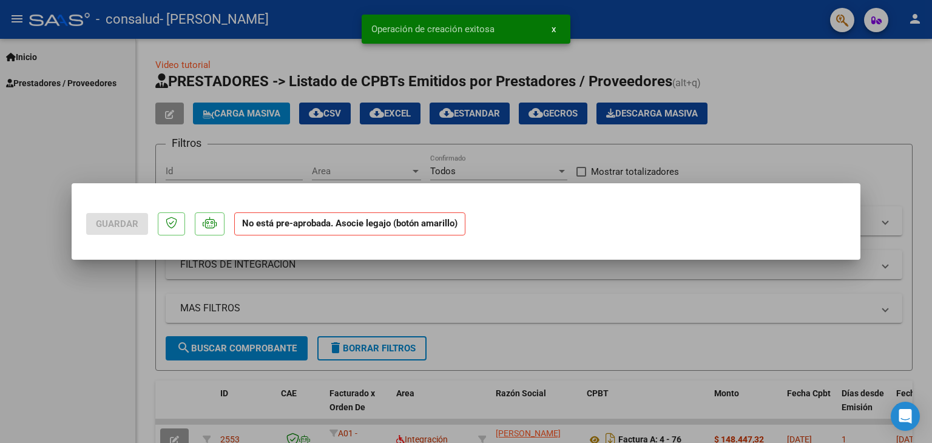
scroll to position [0, 0]
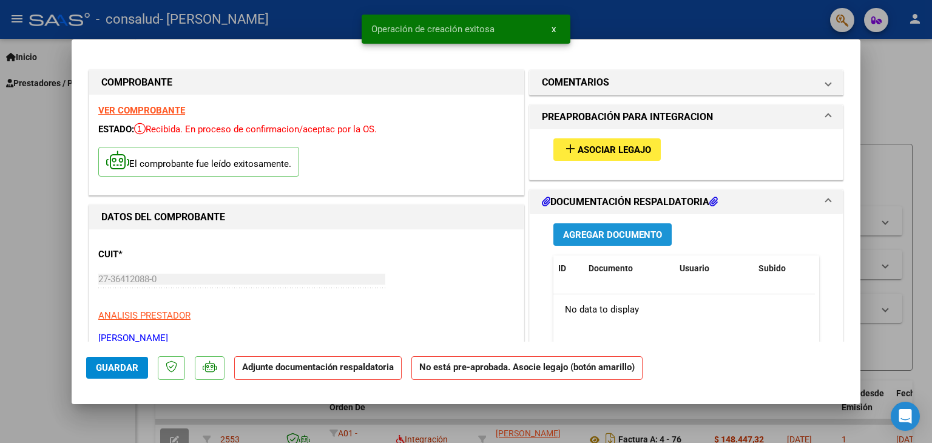
click at [566, 234] on span "Agregar Documento" at bounding box center [612, 234] width 99 height 11
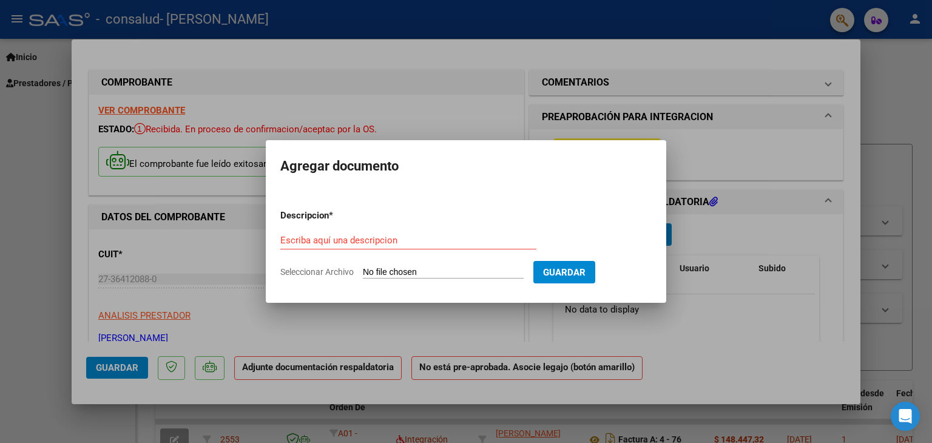
click at [450, 265] on form "Descripcion * Escriba aquí una descripcion Seleccionar Archivo Guardar" at bounding box center [465, 244] width 371 height 89
click at [448, 275] on input "Seleccionar Archivo" at bounding box center [443, 273] width 161 height 12
type input "C:\fakepath\[PERSON_NAME] [DATE].pdf"
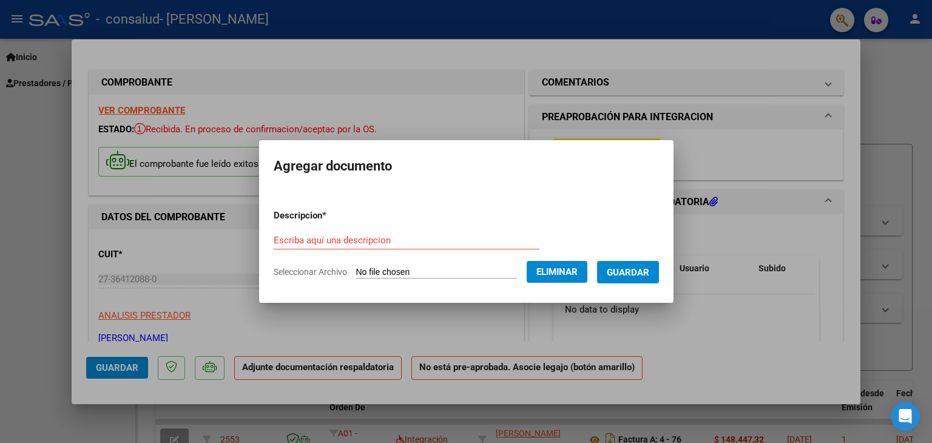
click at [433, 234] on div "Escriba aquí una descripcion" at bounding box center [407, 240] width 266 height 18
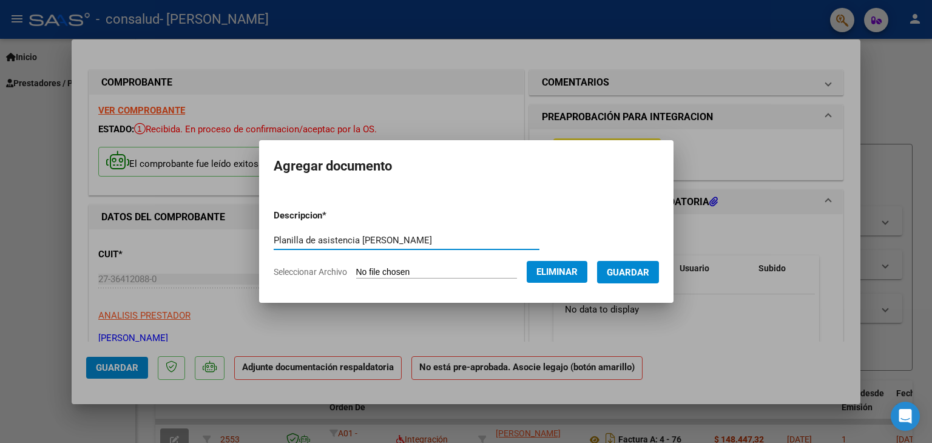
type input "Planilla de asistencia [PERSON_NAME]"
click at [632, 276] on span "Guardar" at bounding box center [628, 272] width 42 height 11
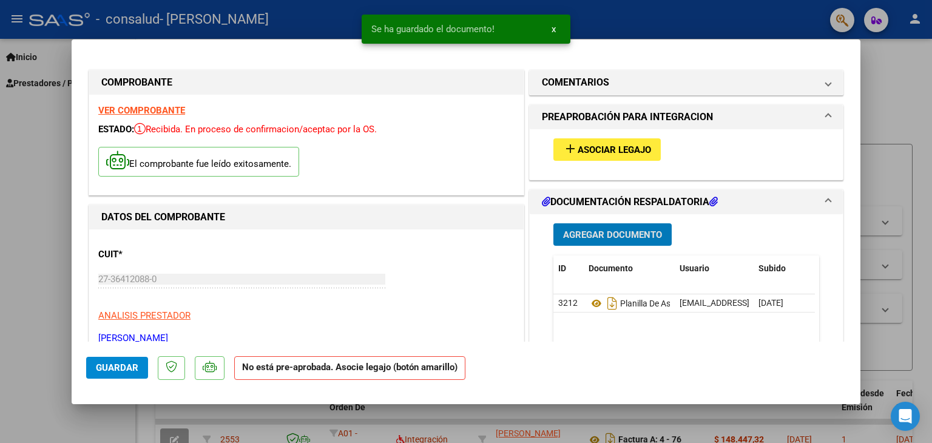
click at [120, 368] on span "Guardar" at bounding box center [117, 367] width 42 height 11
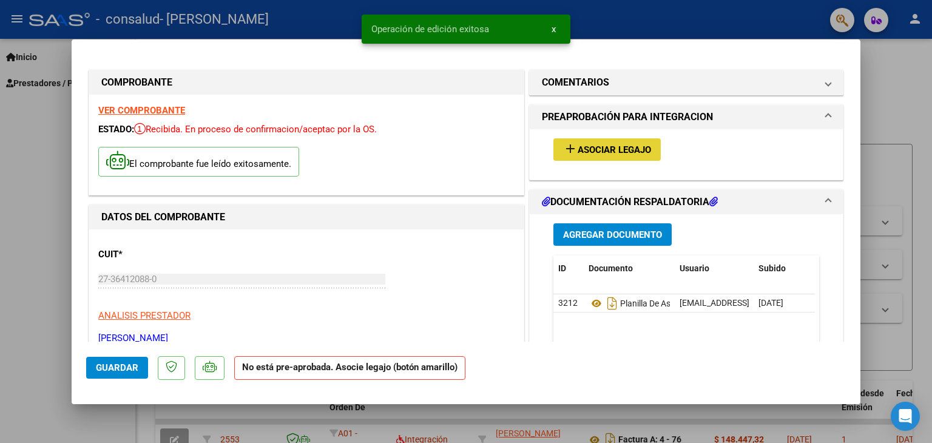
click at [602, 146] on span "Asociar Legajo" at bounding box center [614, 149] width 73 height 11
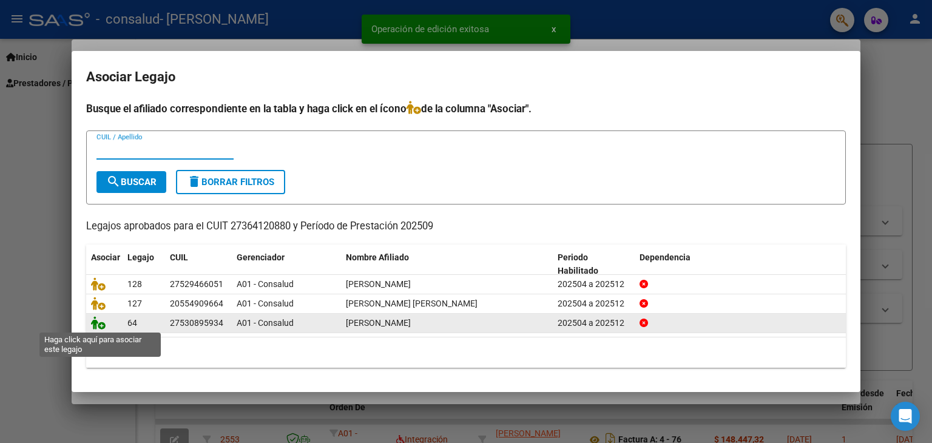
click at [100, 321] on icon at bounding box center [98, 322] width 15 height 13
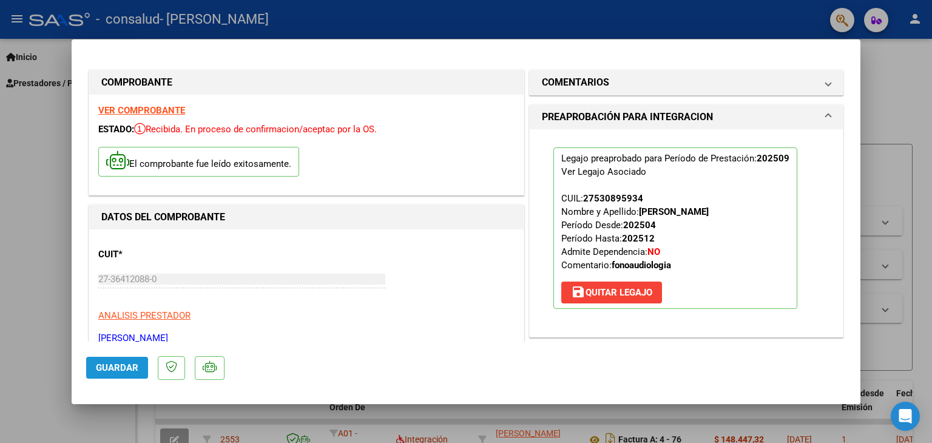
click at [129, 365] on span "Guardar" at bounding box center [117, 367] width 42 height 11
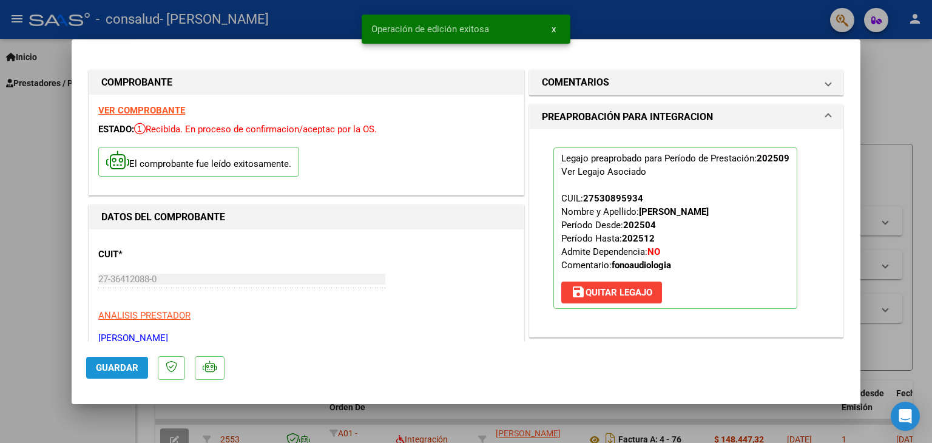
click at [129, 365] on span "Guardar" at bounding box center [117, 367] width 42 height 11
click at [23, 226] on div at bounding box center [466, 221] width 932 height 443
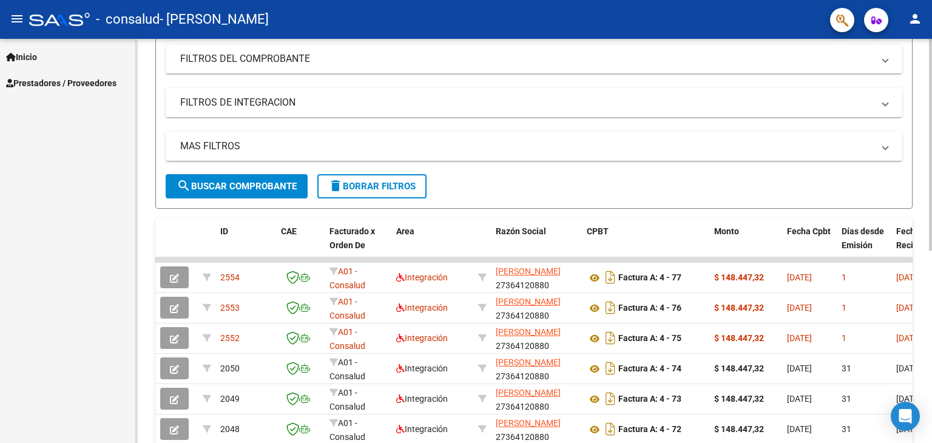
scroll to position [164, 0]
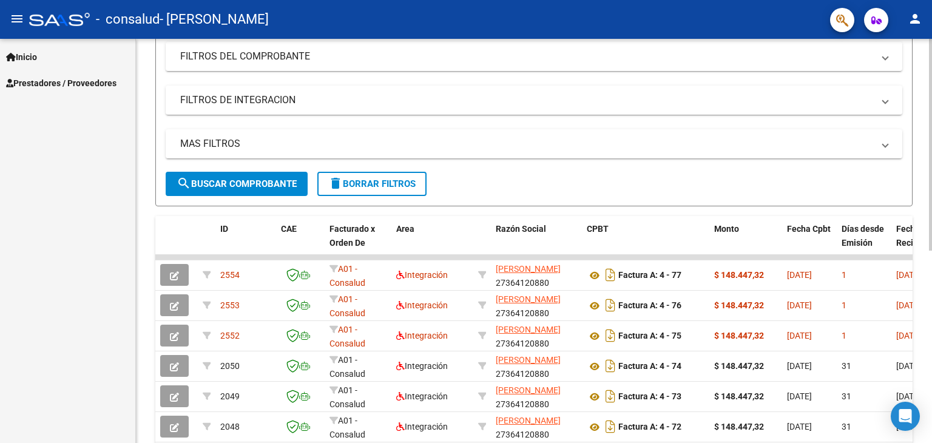
click at [931, 194] on div at bounding box center [930, 233] width 3 height 212
